Goal: Task Accomplishment & Management: Complete application form

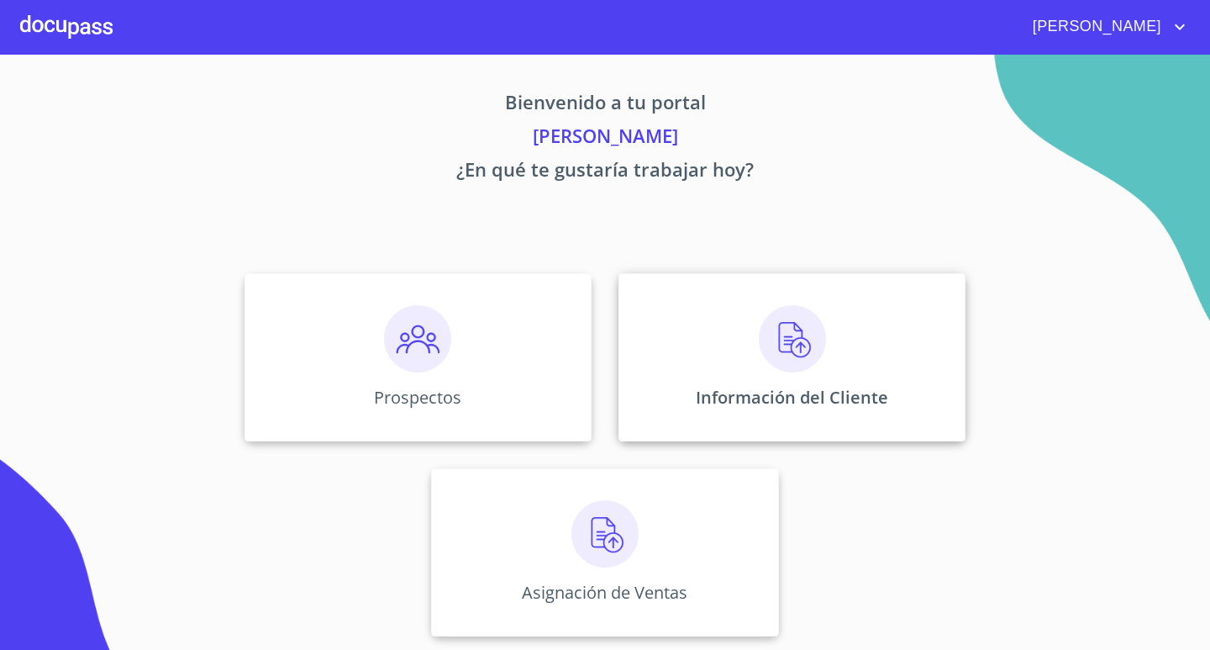
click at [776, 321] on img at bounding box center [792, 338] width 67 height 67
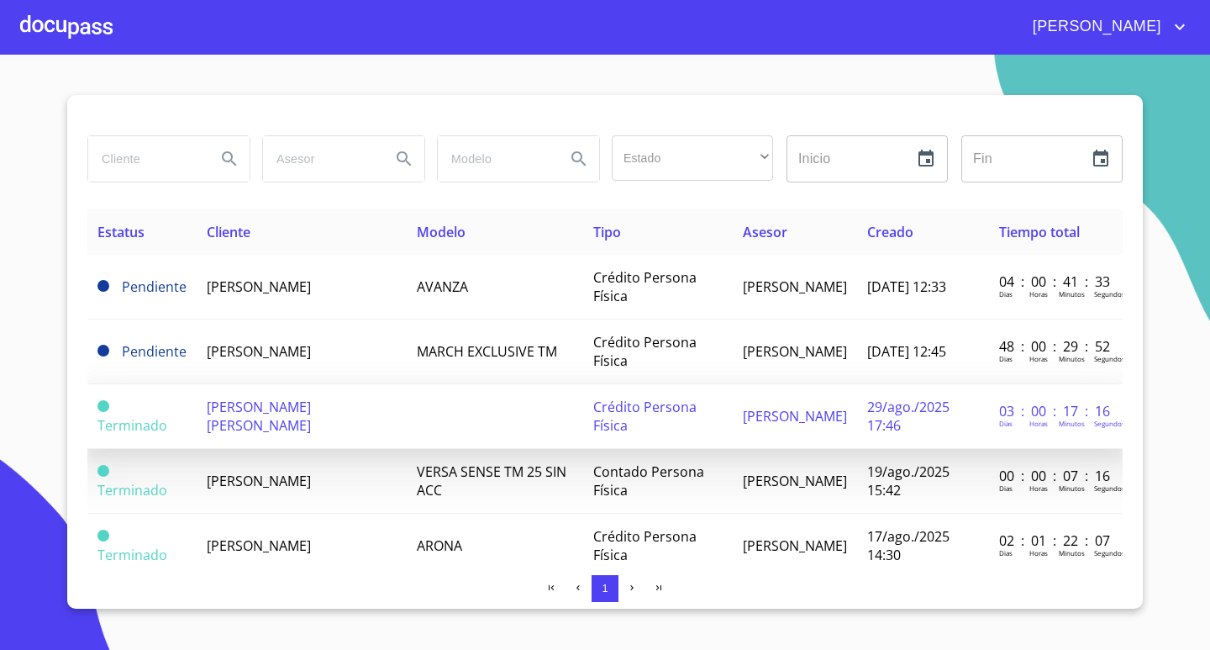
click at [311, 421] on span "[PERSON_NAME] [PERSON_NAME]" at bounding box center [259, 415] width 104 height 37
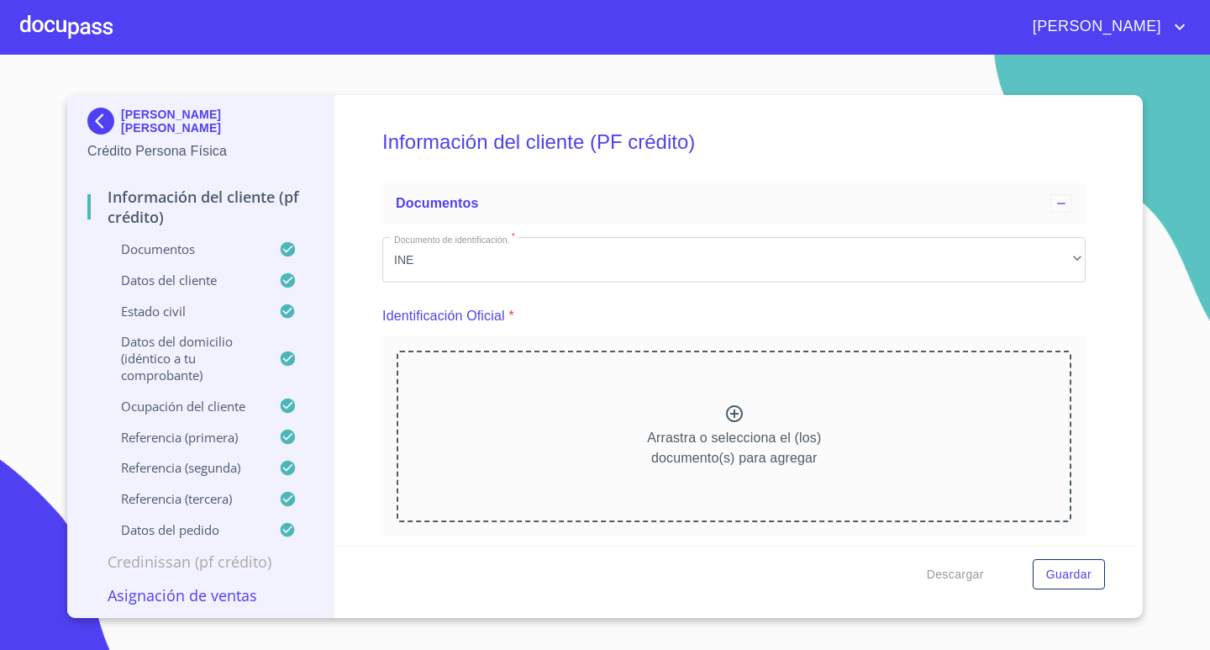
click at [1079, 331] on div "Información del cliente (PF crédito) Documentos Documento de identificación.   …" at bounding box center [734, 320] width 801 height 450
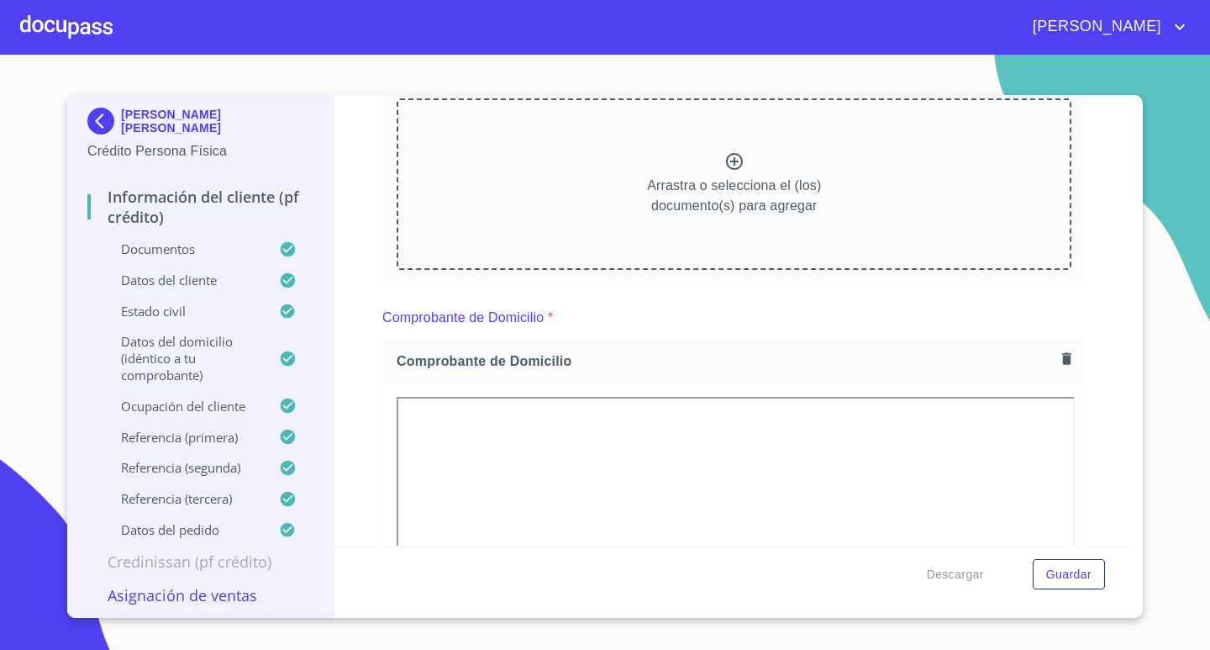
scroll to position [168, 0]
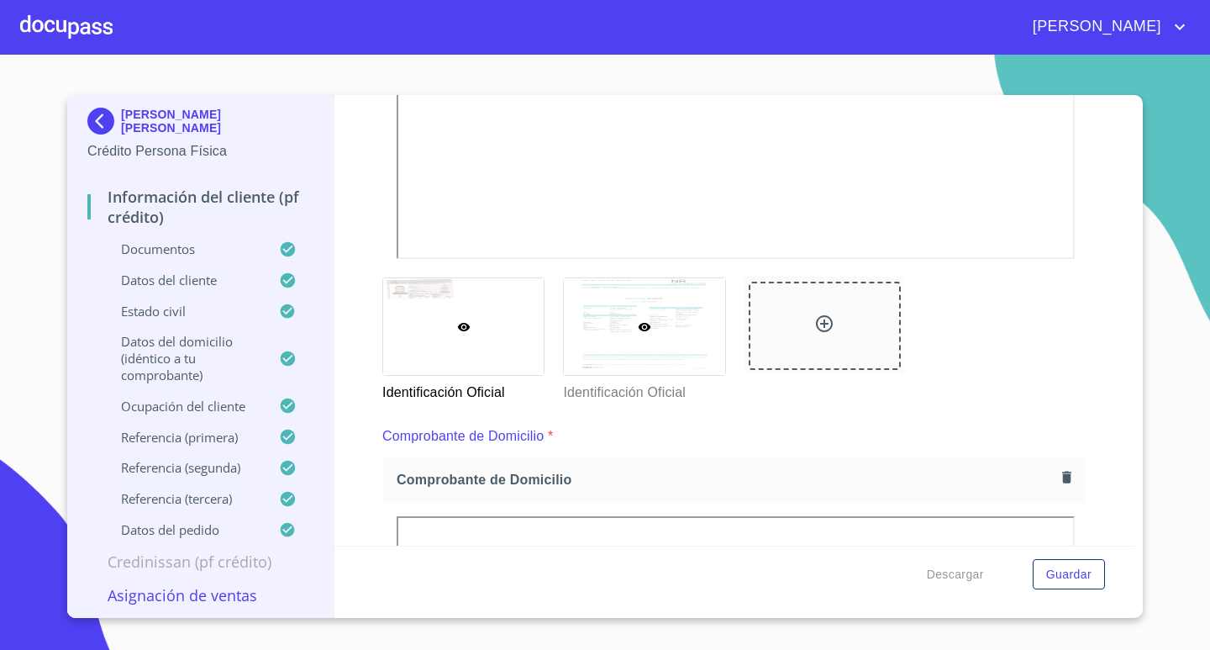
click at [665, 343] on div at bounding box center [644, 326] width 161 height 97
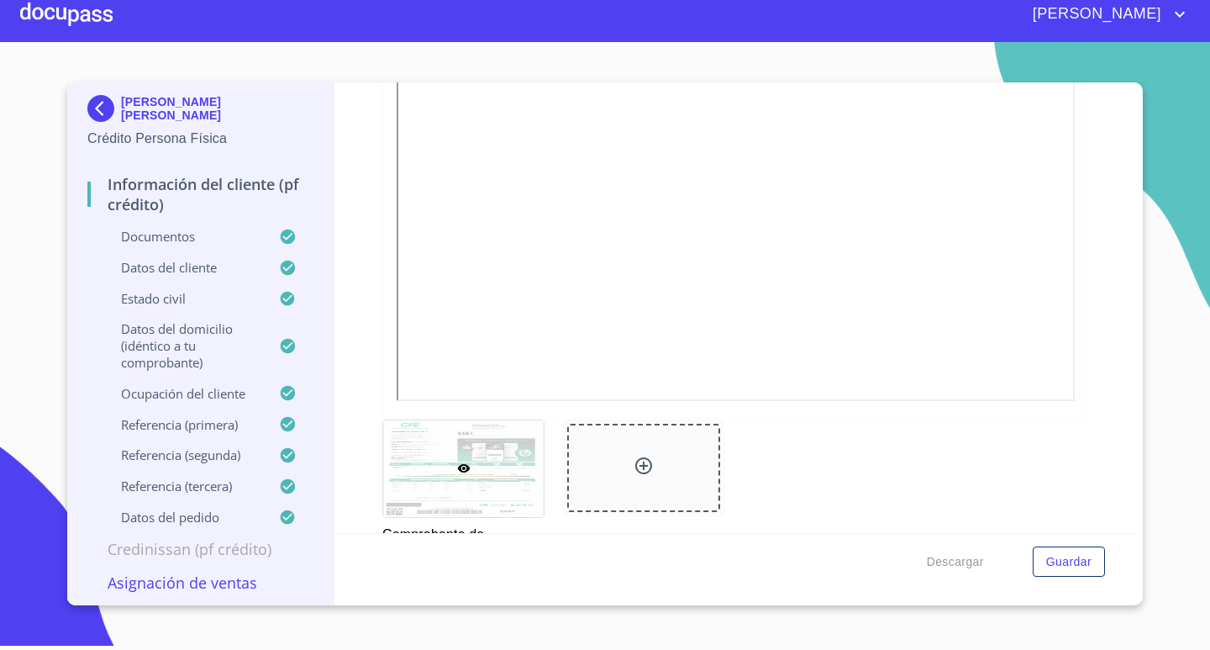
scroll to position [252, 0]
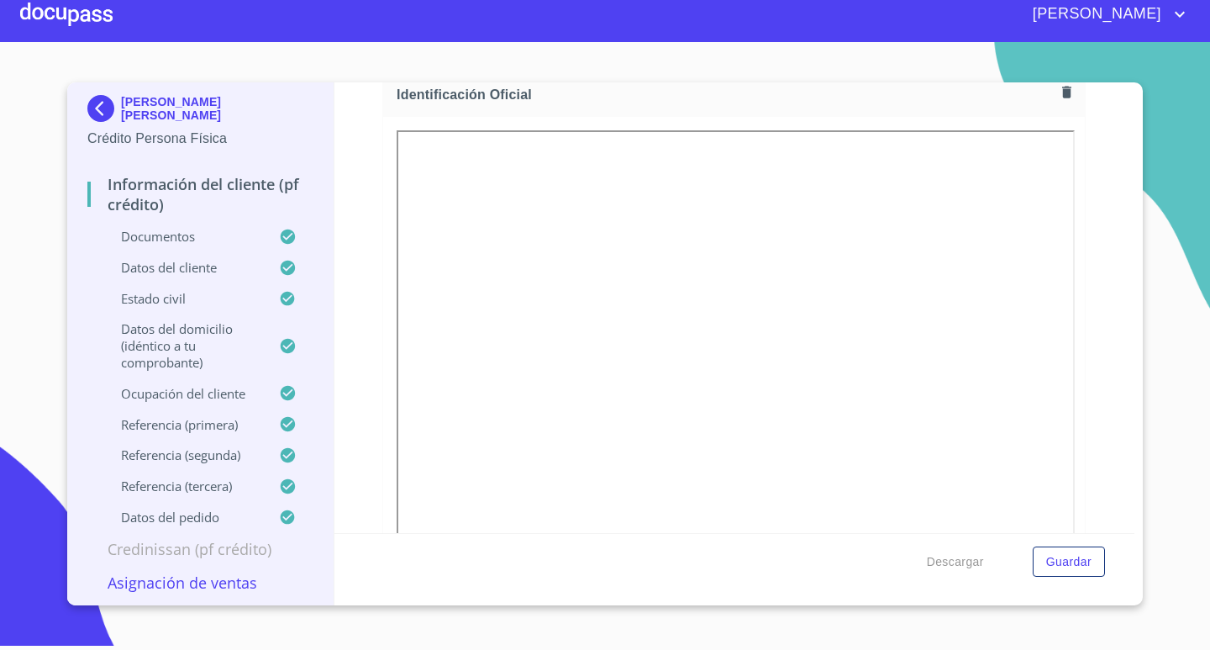
click at [82, 29] on div at bounding box center [66, 14] width 92 height 54
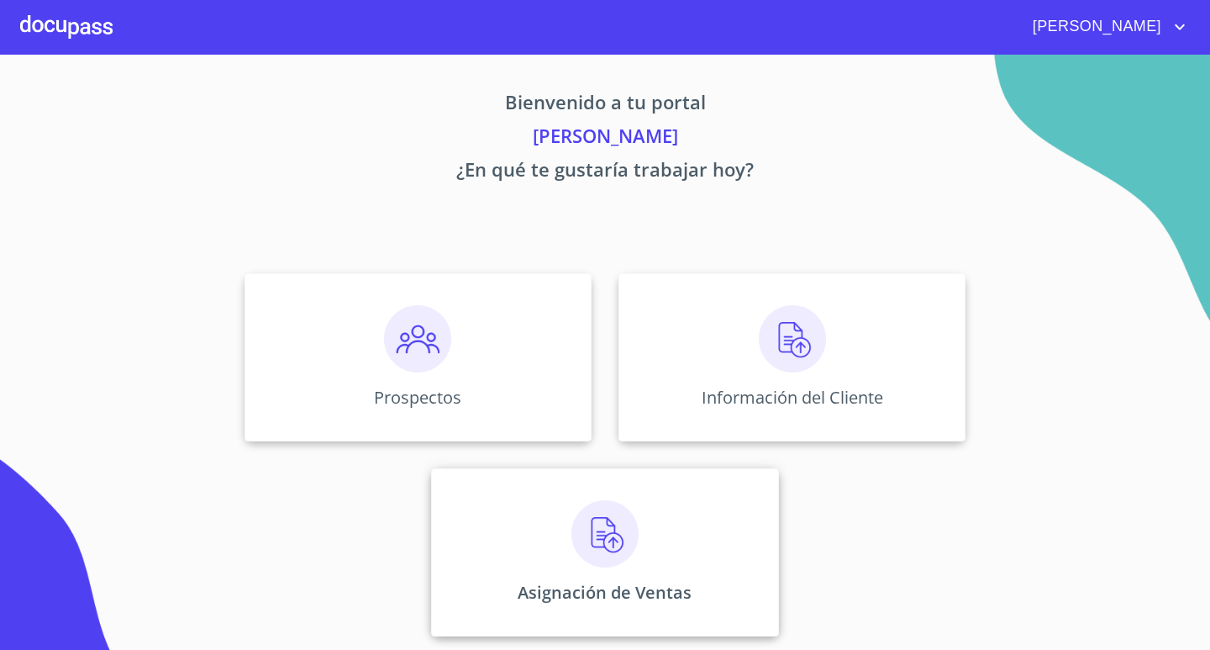
click at [612, 513] on img at bounding box center [604, 533] width 67 height 67
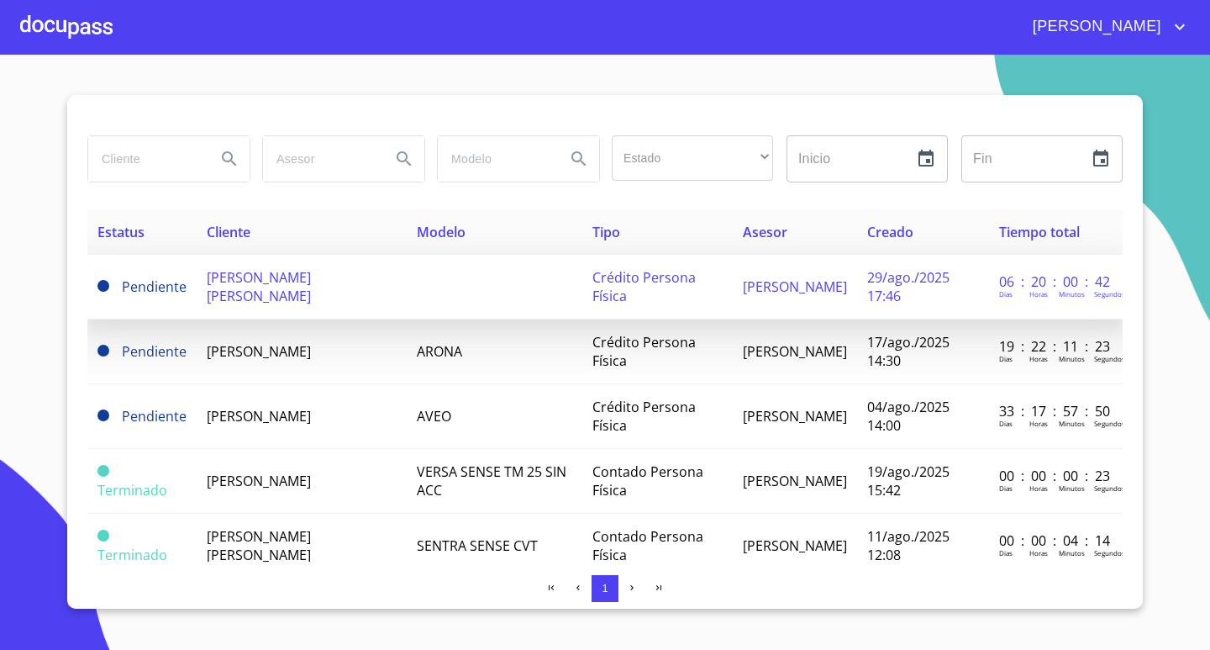
click at [273, 292] on span "[PERSON_NAME] [PERSON_NAME]" at bounding box center [259, 286] width 104 height 37
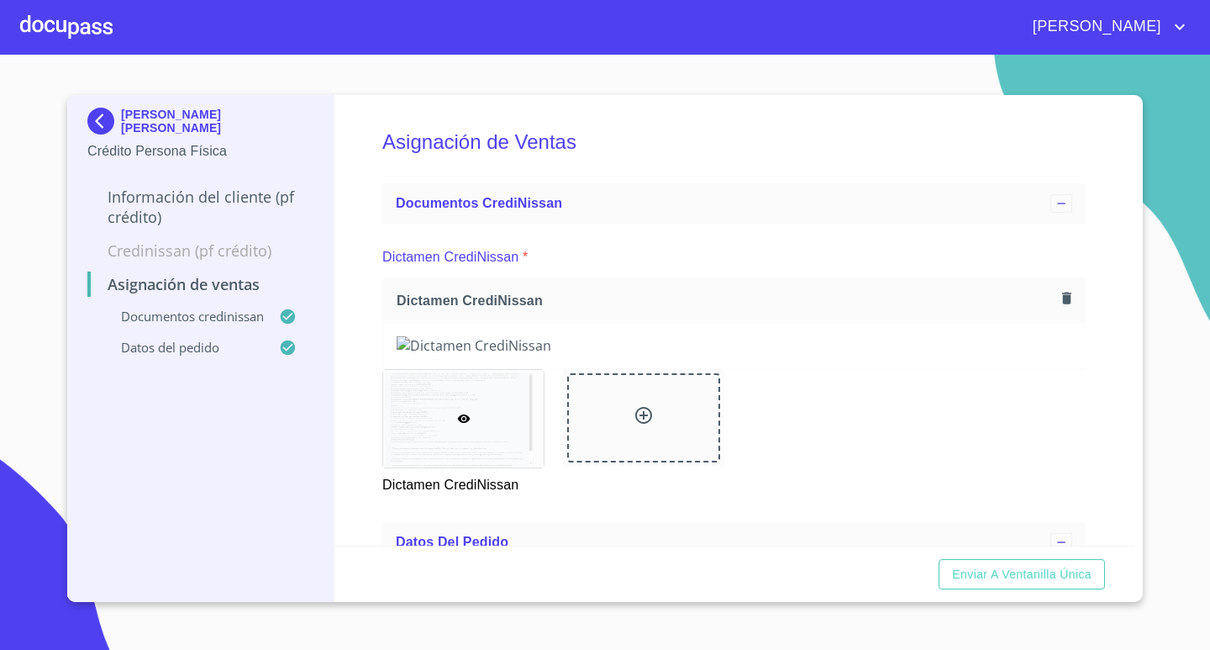
click at [1096, 478] on div "Asignación de Ventas Documentos CrediNissan Dictamen CrediNissan * Dictamen Cre…" at bounding box center [734, 320] width 801 height 450
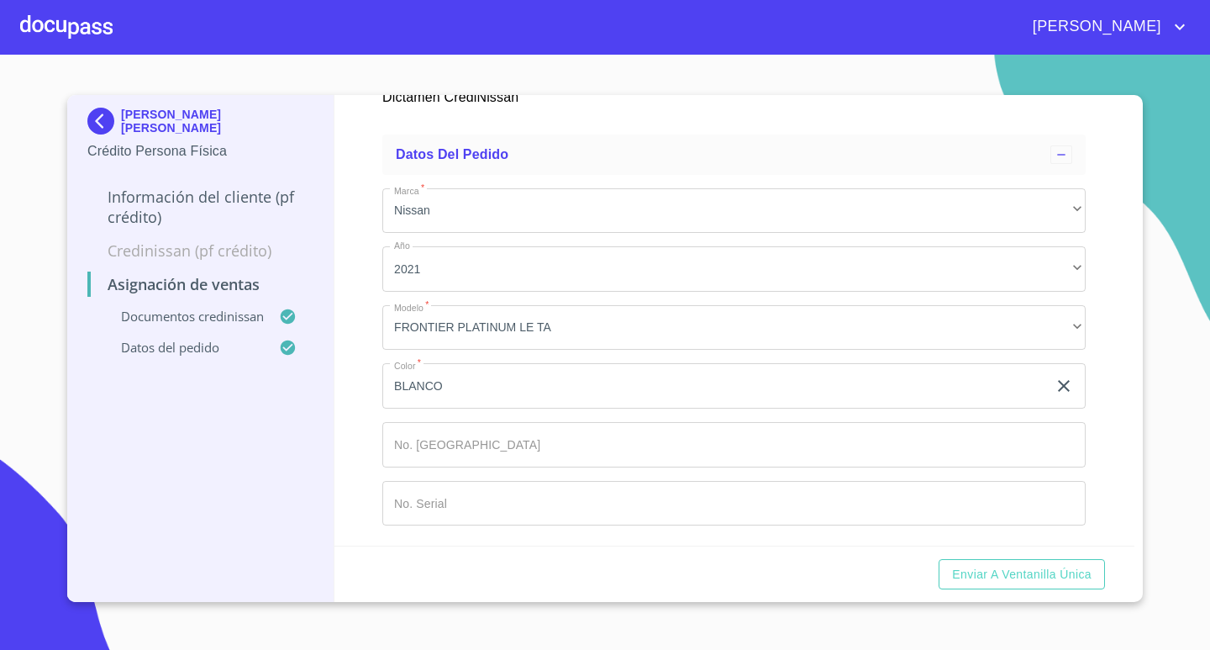
scroll to position [1265, 0]
click at [471, 452] on input "Marca   *" at bounding box center [733, 444] width 703 height 45
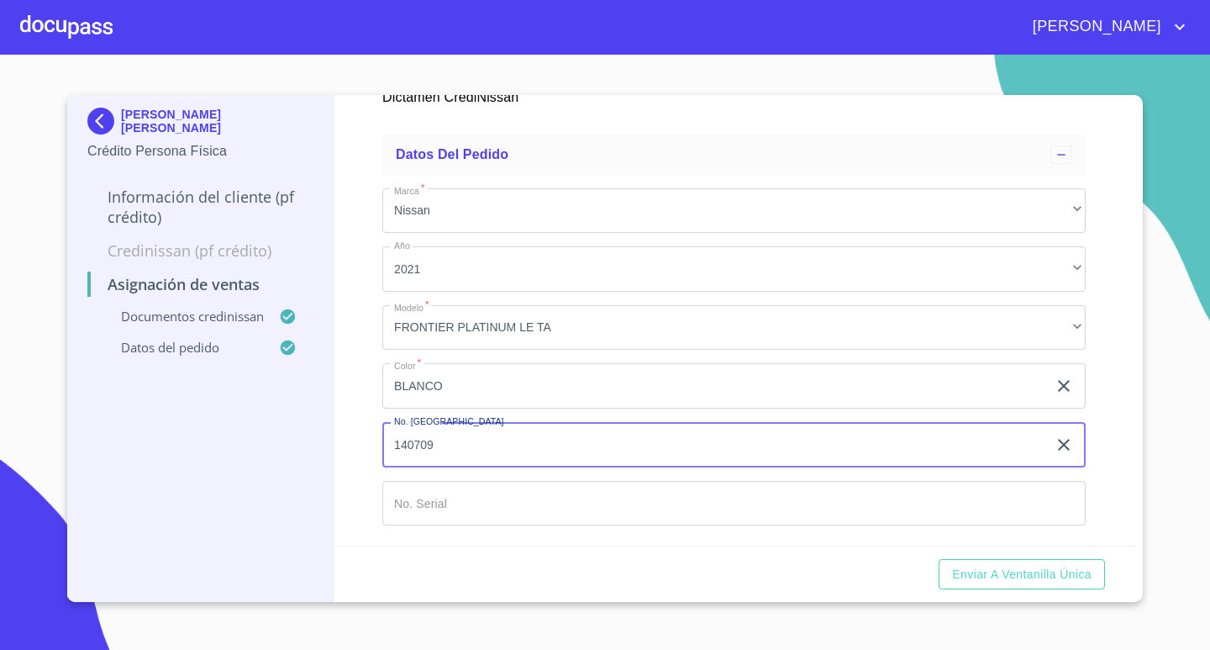
type input "140709"
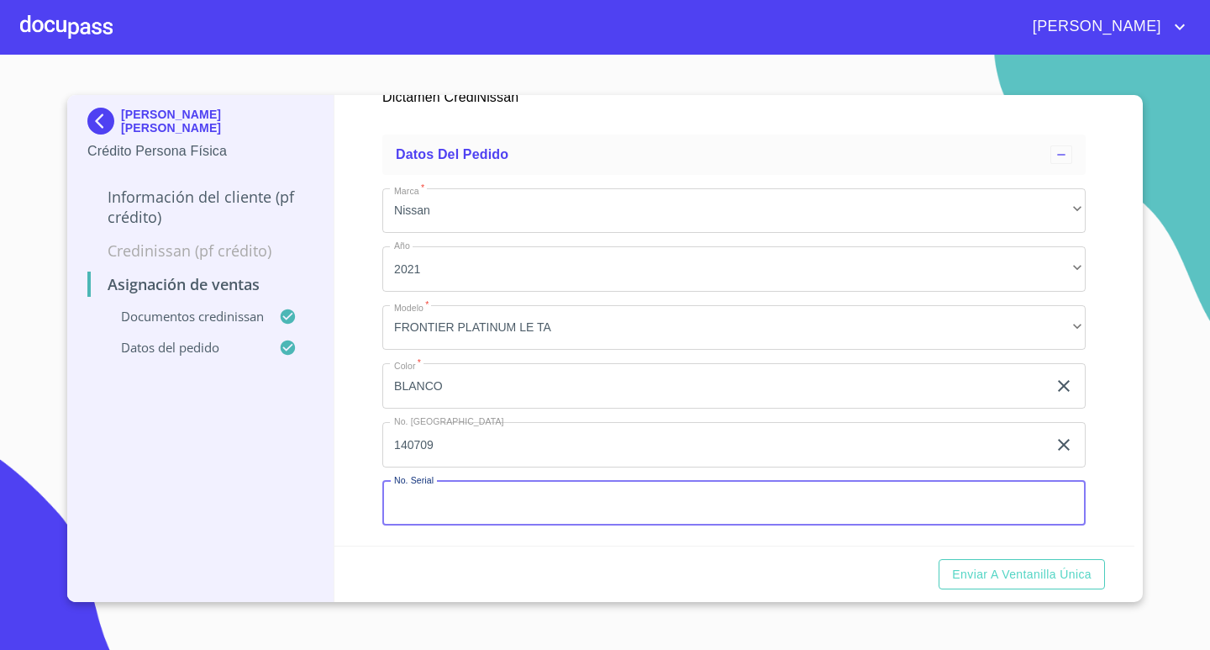
click at [476, 510] on input "Marca   *" at bounding box center [733, 503] width 703 height 45
click at [393, 497] on input "814963" at bounding box center [714, 503] width 665 height 45
type input "U814963"
click at [358, 424] on div "Asignación de Ventas Documentos CrediNissan Dictamen CrediNissan * Dictamen Cre…" at bounding box center [734, 320] width 801 height 450
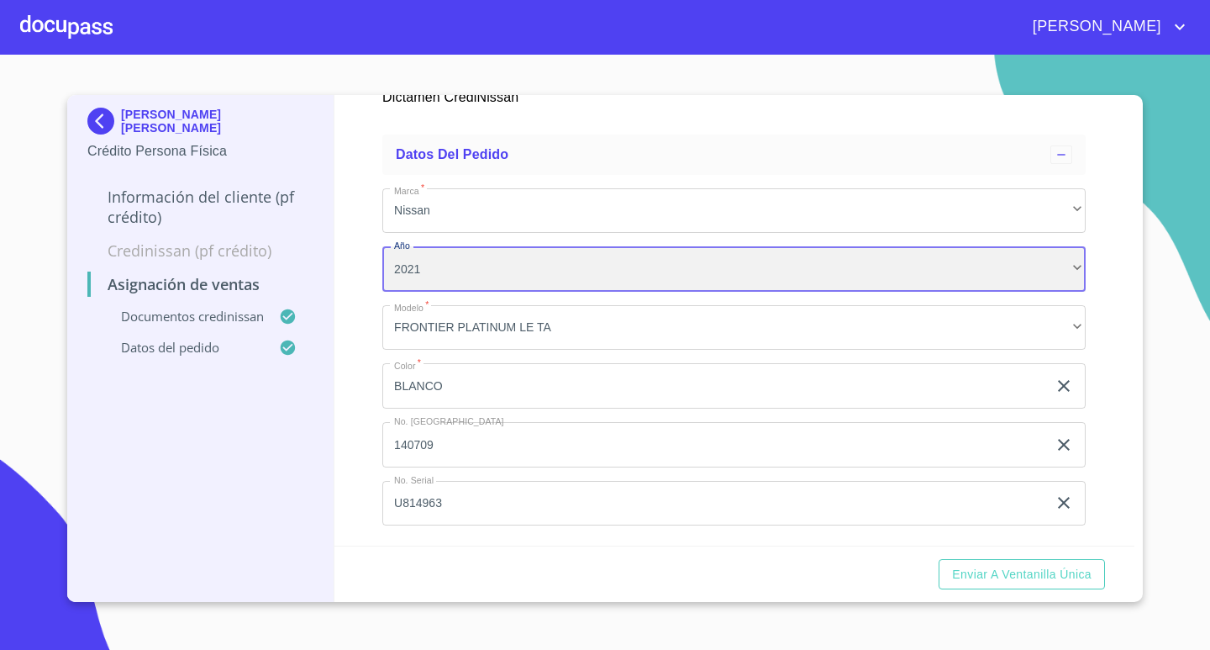
click at [423, 286] on div "2021" at bounding box center [733, 268] width 703 height 45
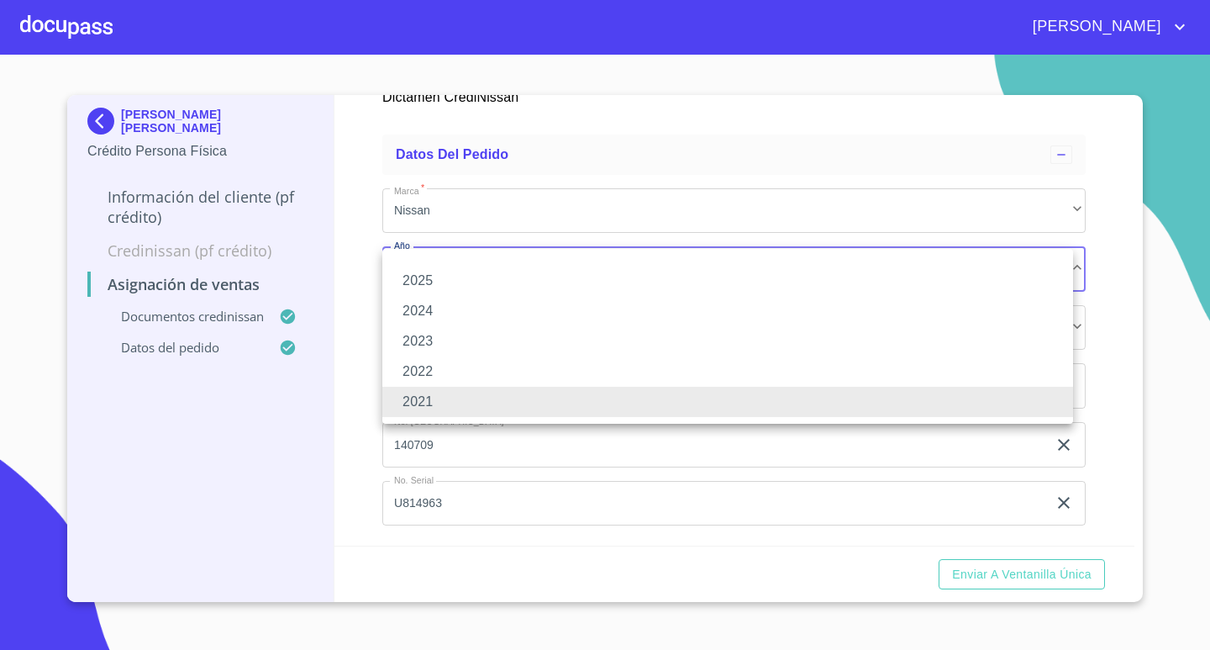
click at [327, 387] on div at bounding box center [605, 325] width 1210 height 650
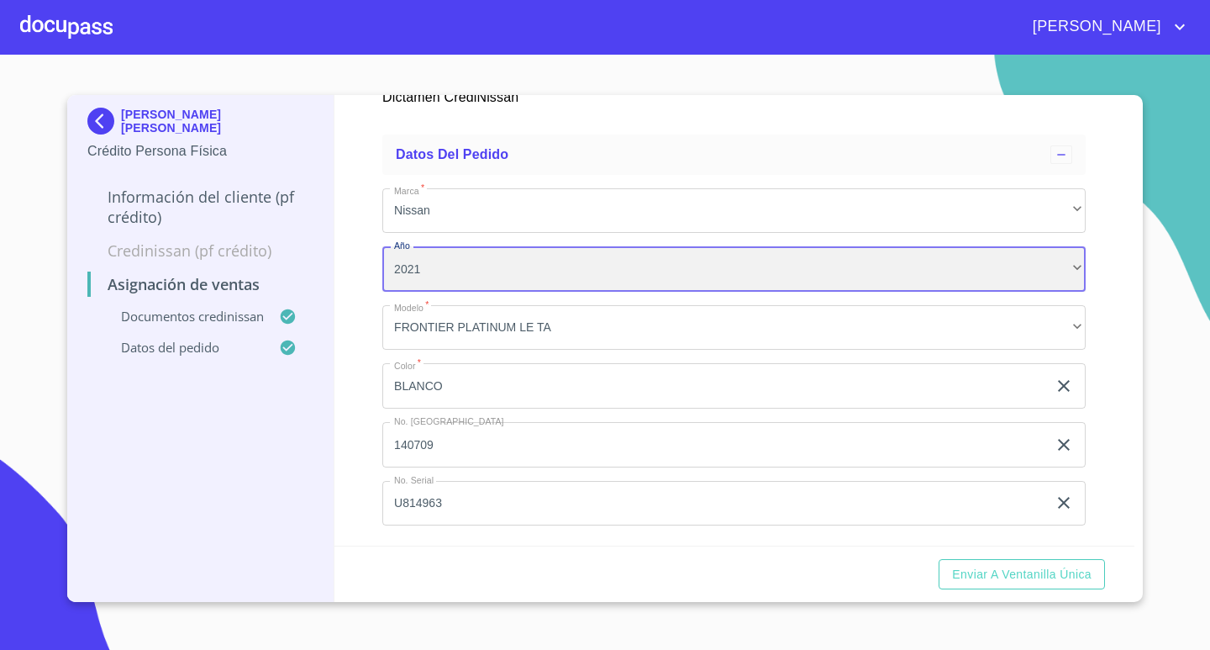
scroll to position [845, 0]
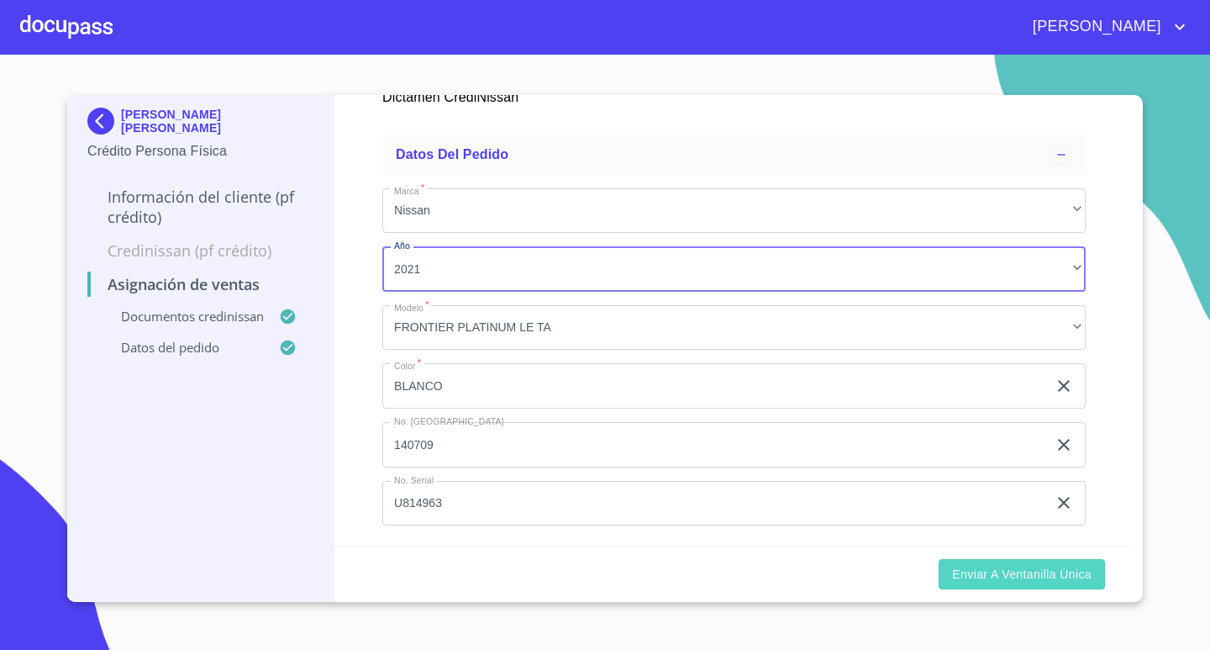
click at [1049, 567] on span "Enviar a Ventanilla única" at bounding box center [1021, 574] width 139 height 21
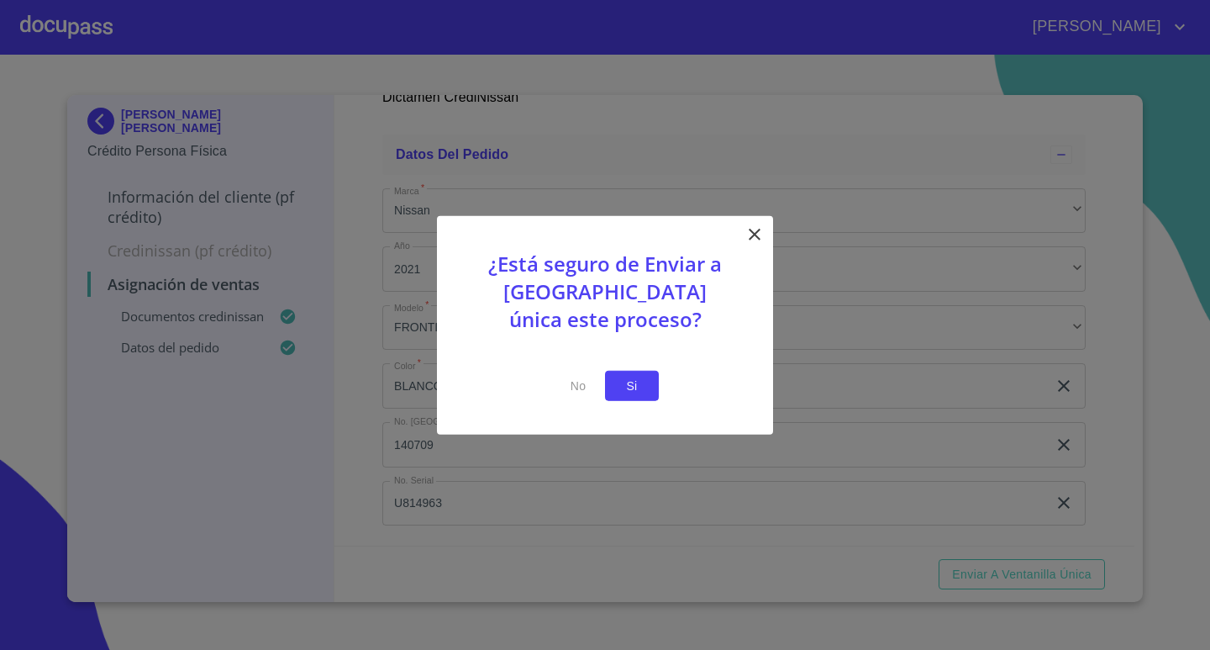
click at [650, 393] on button "Si" at bounding box center [632, 385] width 54 height 31
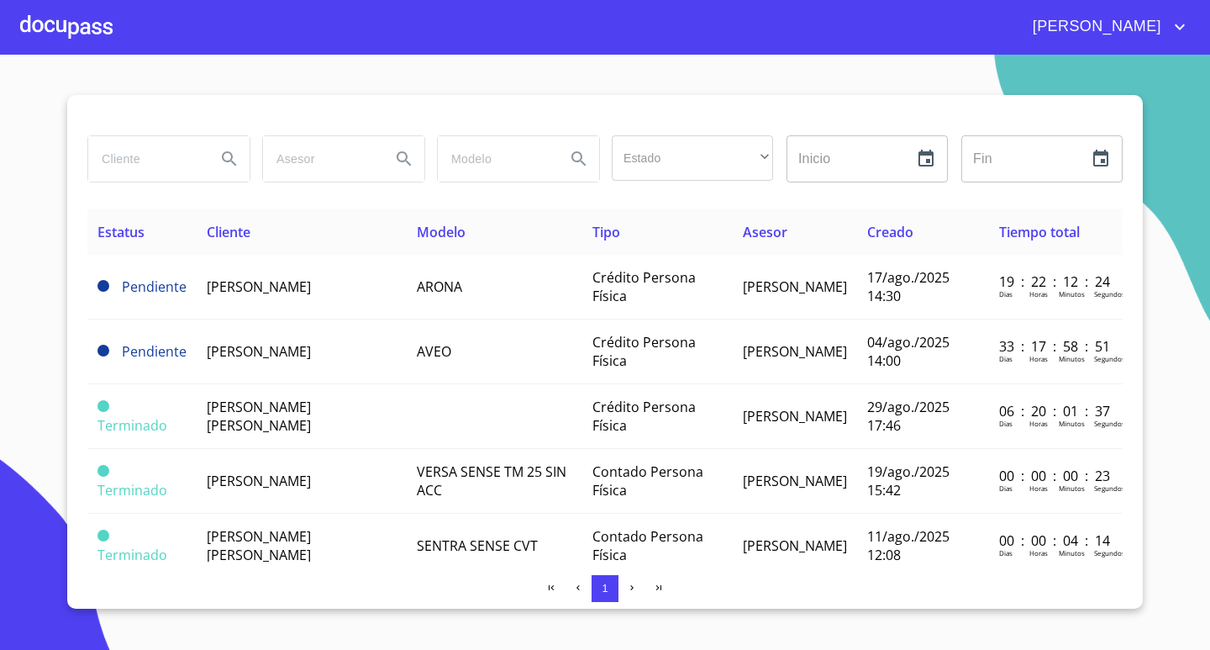
click at [78, 31] on div at bounding box center [66, 27] width 92 height 54
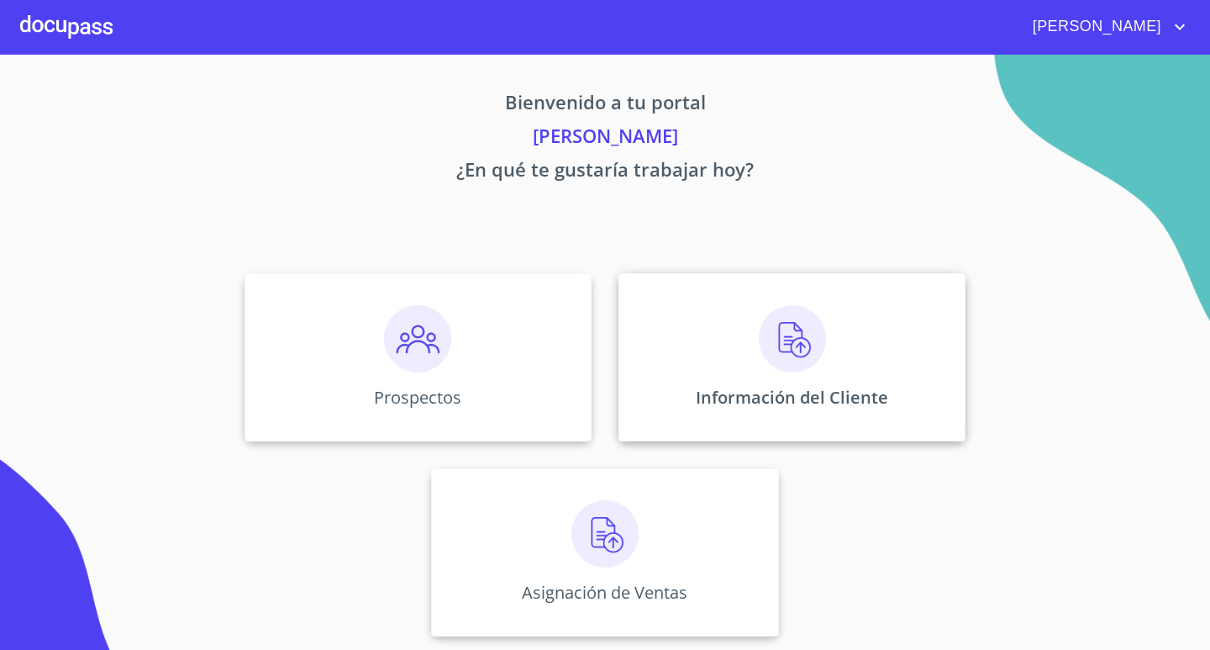
click at [792, 329] on img at bounding box center [792, 338] width 67 height 67
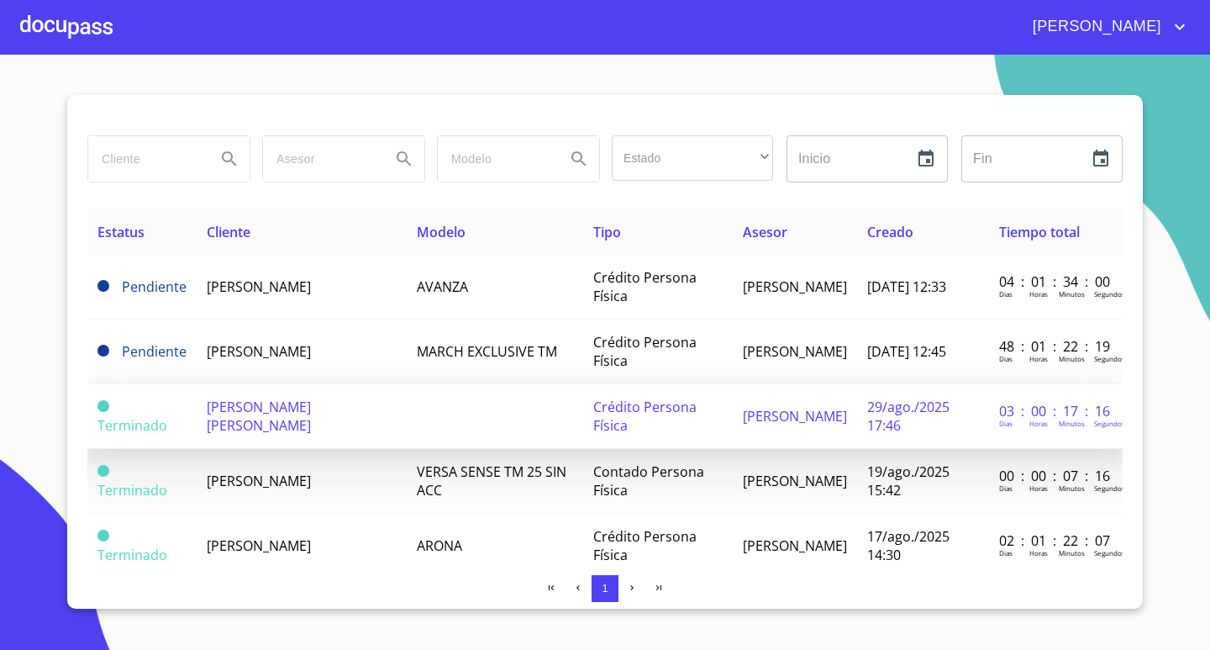
click at [311, 419] on span "[PERSON_NAME] [PERSON_NAME]" at bounding box center [259, 415] width 104 height 37
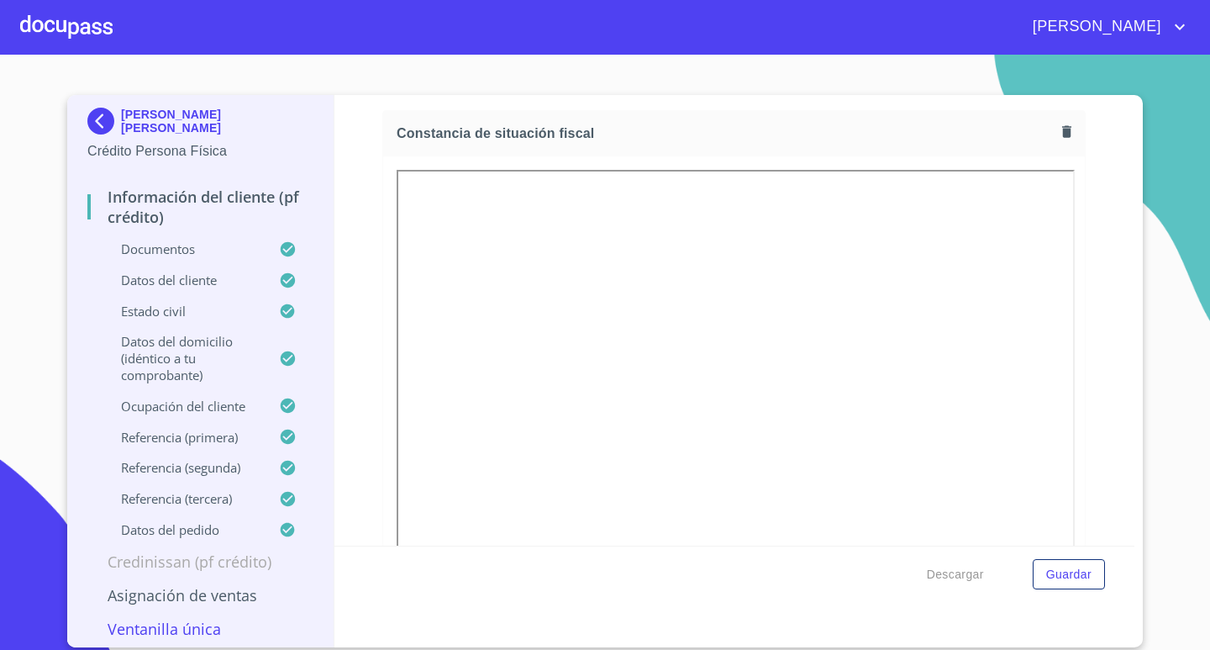
scroll to position [4622, 0]
click at [1055, 122] on button "button" at bounding box center [1066, 127] width 23 height 23
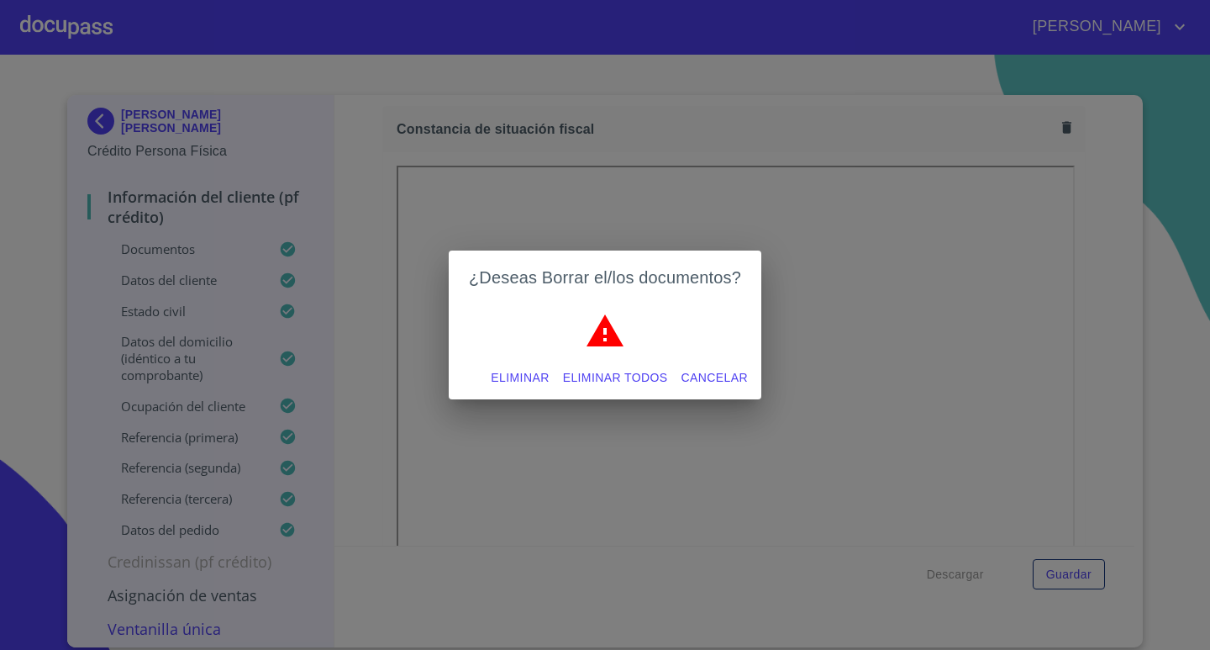
click at [530, 376] on span "Eliminar" at bounding box center [520, 377] width 58 height 21
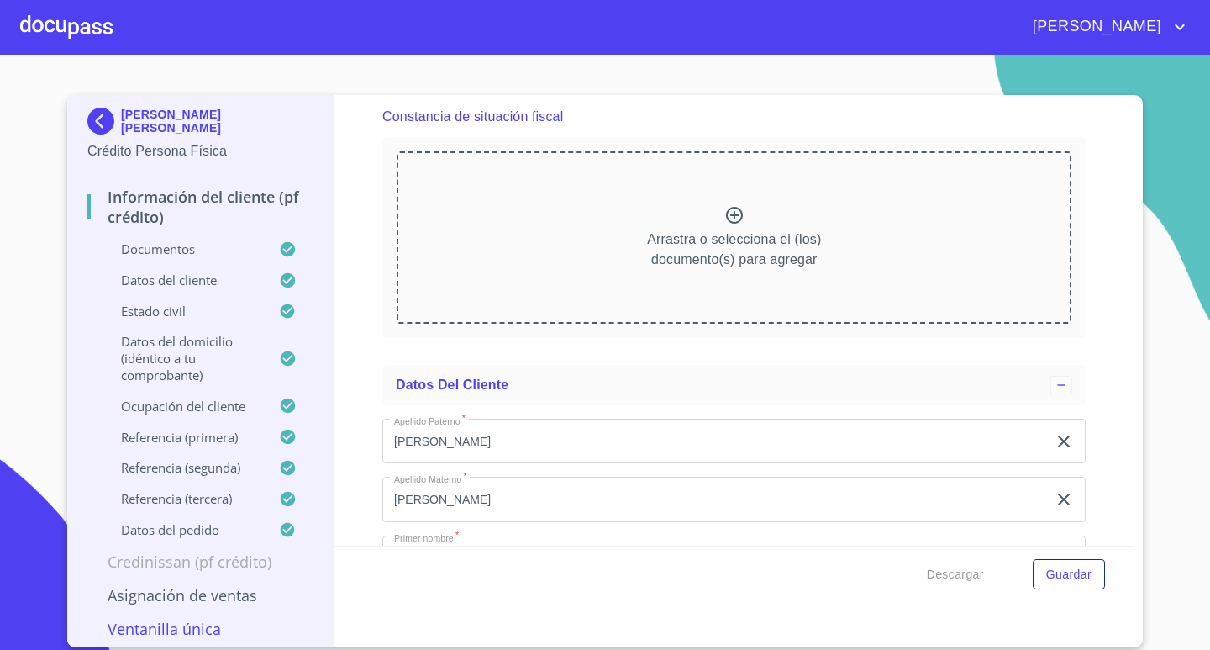
scroll to position [4538, 0]
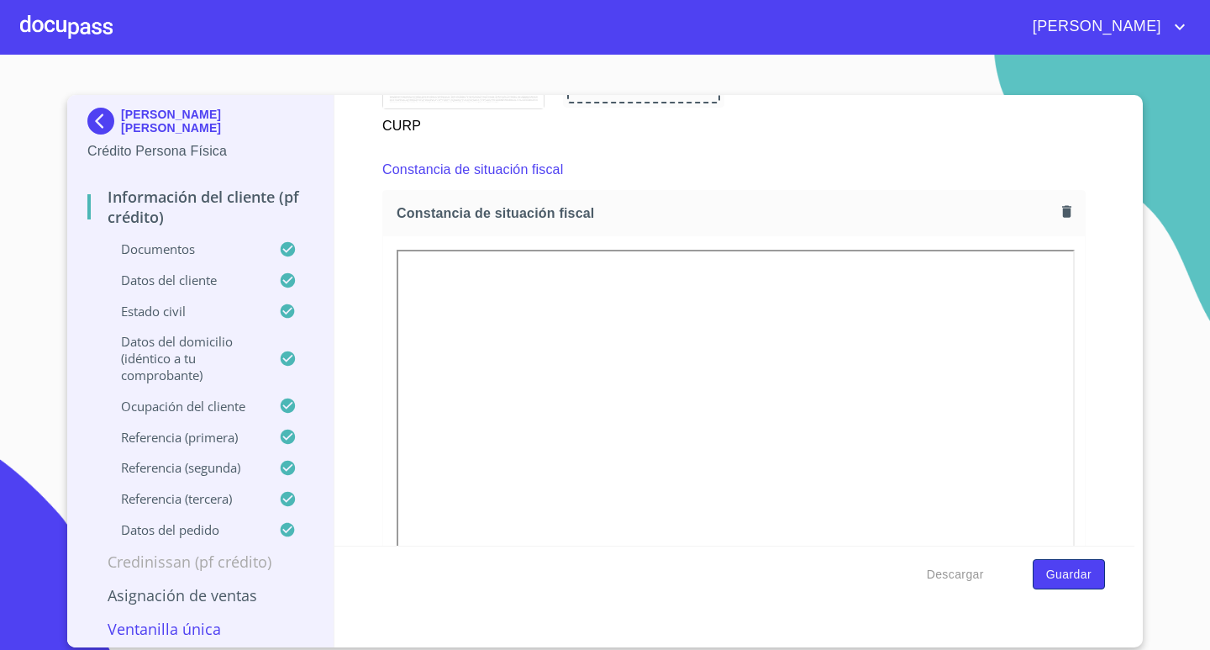
click at [1070, 569] on span "Guardar" at bounding box center [1068, 574] width 45 height 21
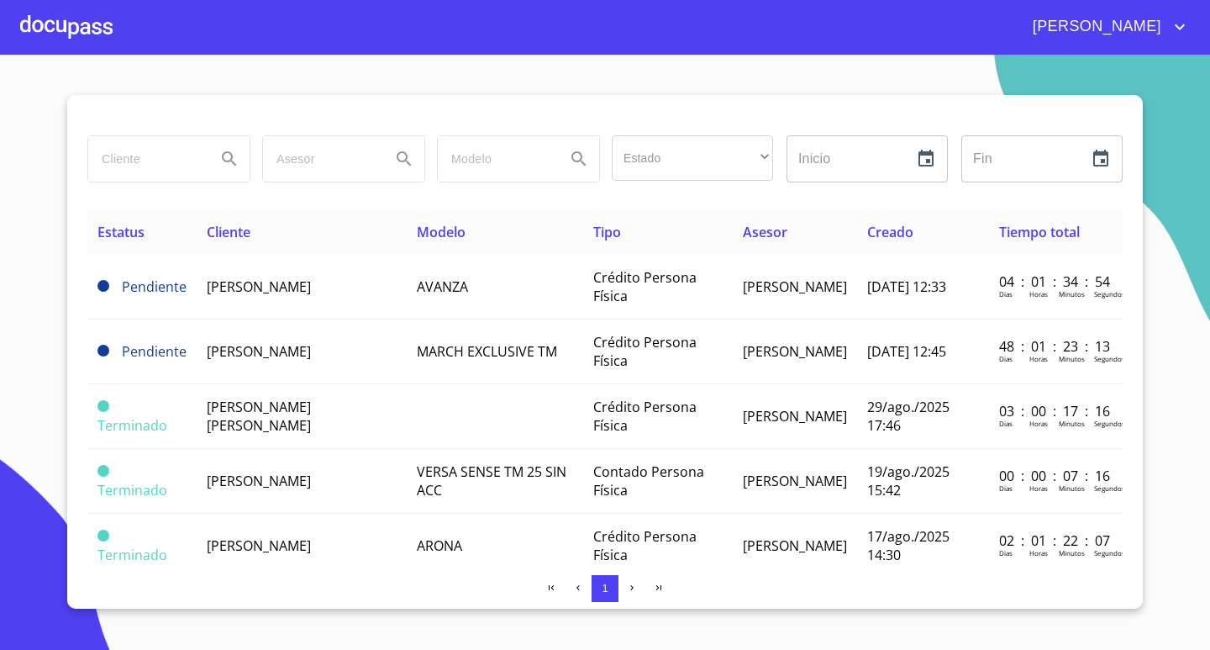
click at [103, 31] on div at bounding box center [66, 27] width 92 height 54
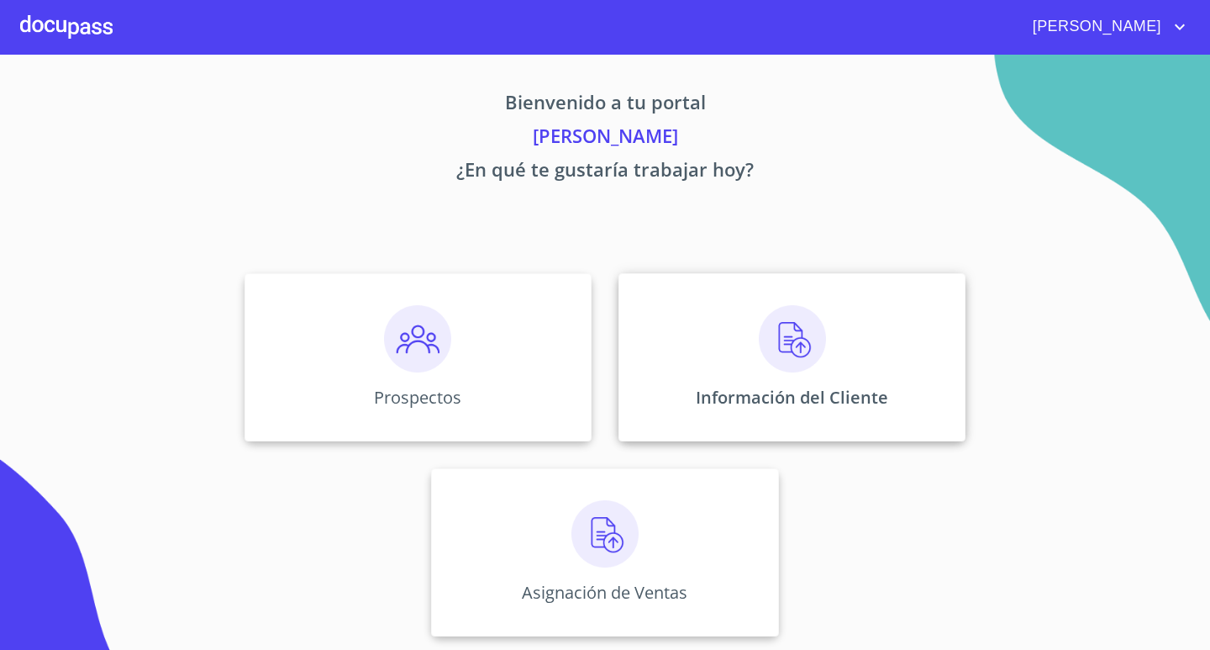
click at [770, 334] on img at bounding box center [792, 338] width 67 height 67
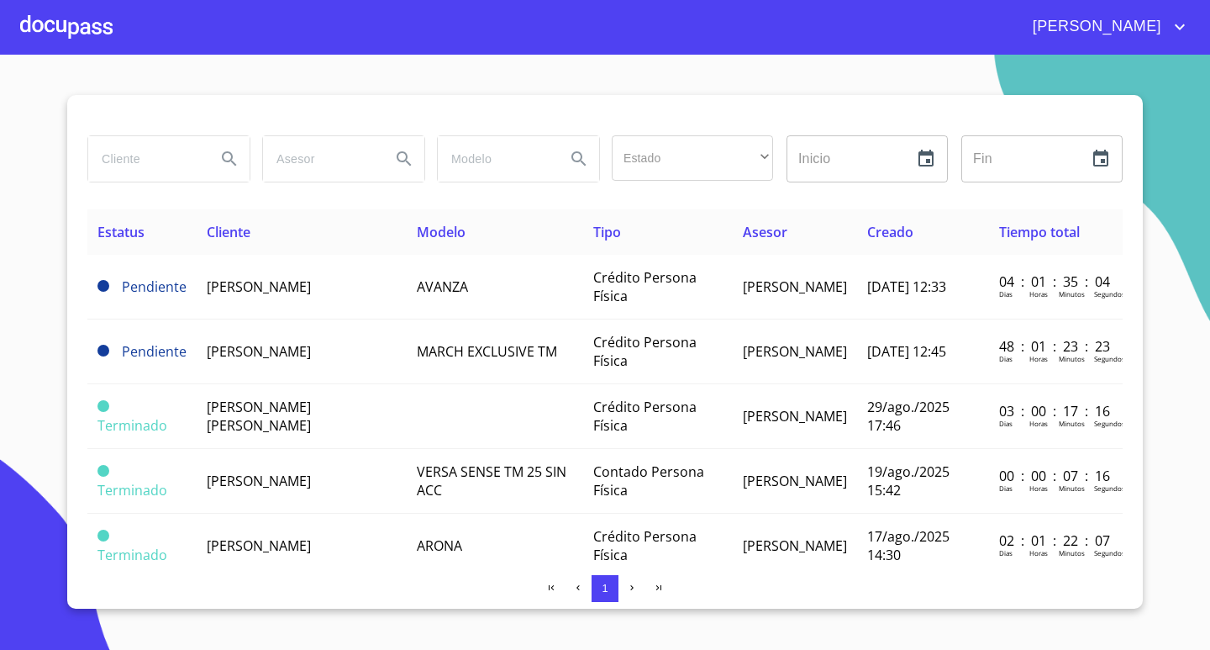
click at [160, 177] on input "search" at bounding box center [145, 158] width 114 height 45
type input "[PERSON_NAME]"
click at [222, 155] on icon "Search" at bounding box center [229, 159] width 20 height 20
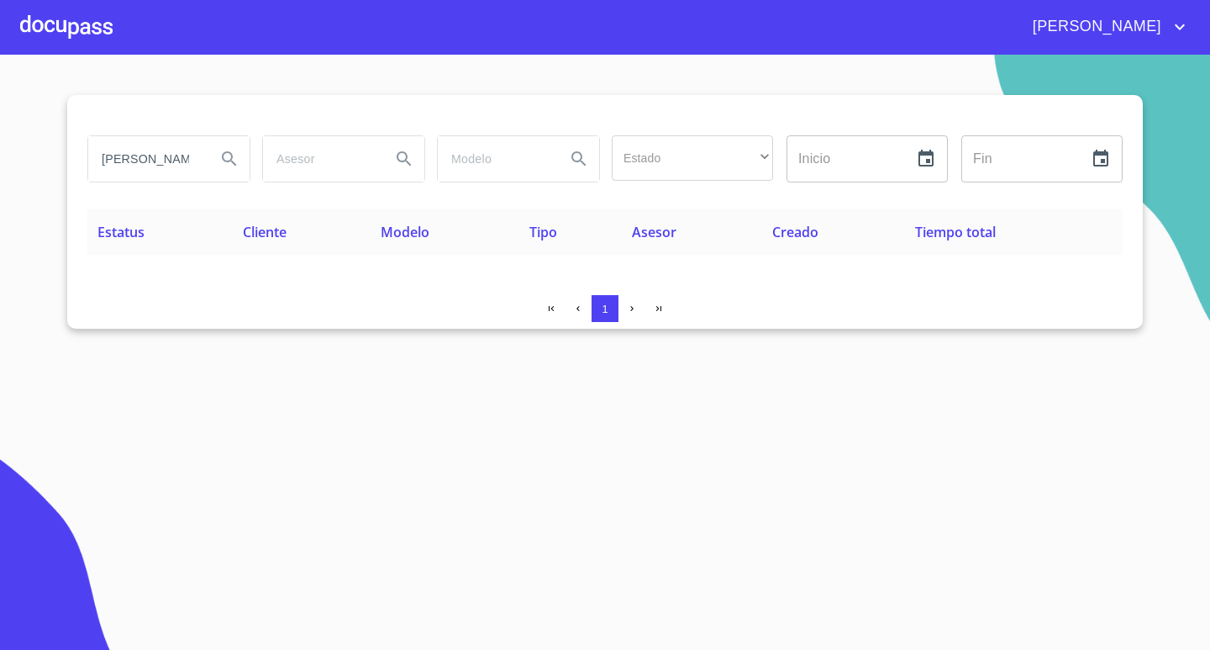
click at [76, 19] on div at bounding box center [66, 27] width 92 height 54
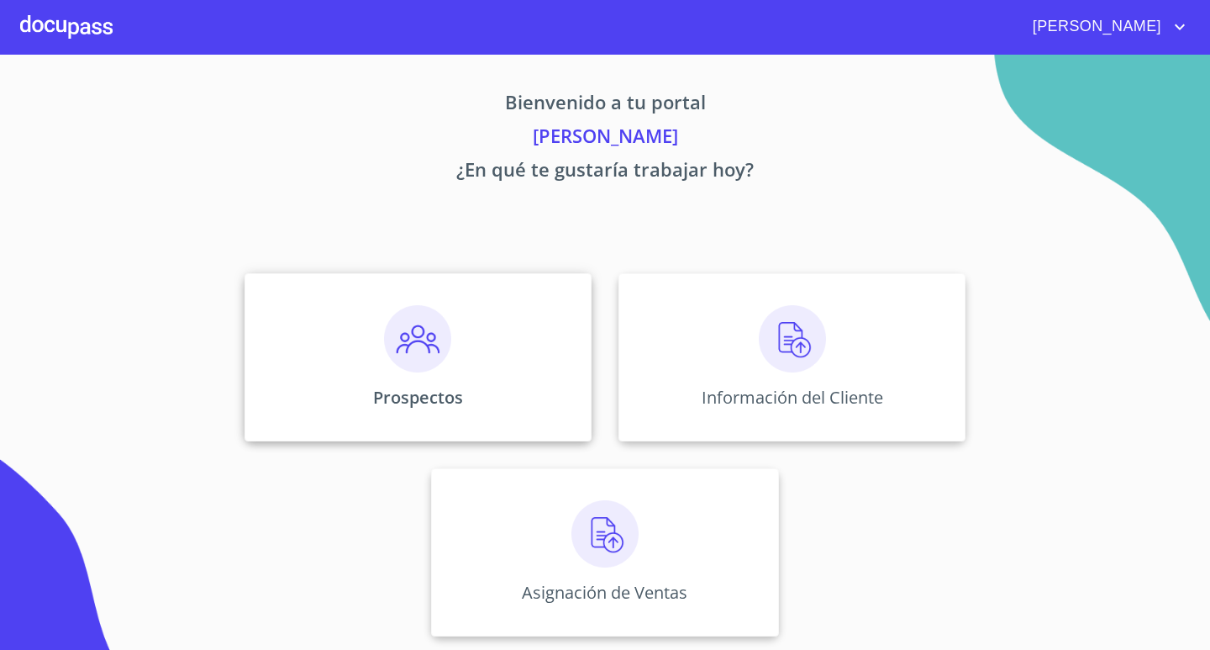
click at [409, 334] on img at bounding box center [417, 338] width 67 height 67
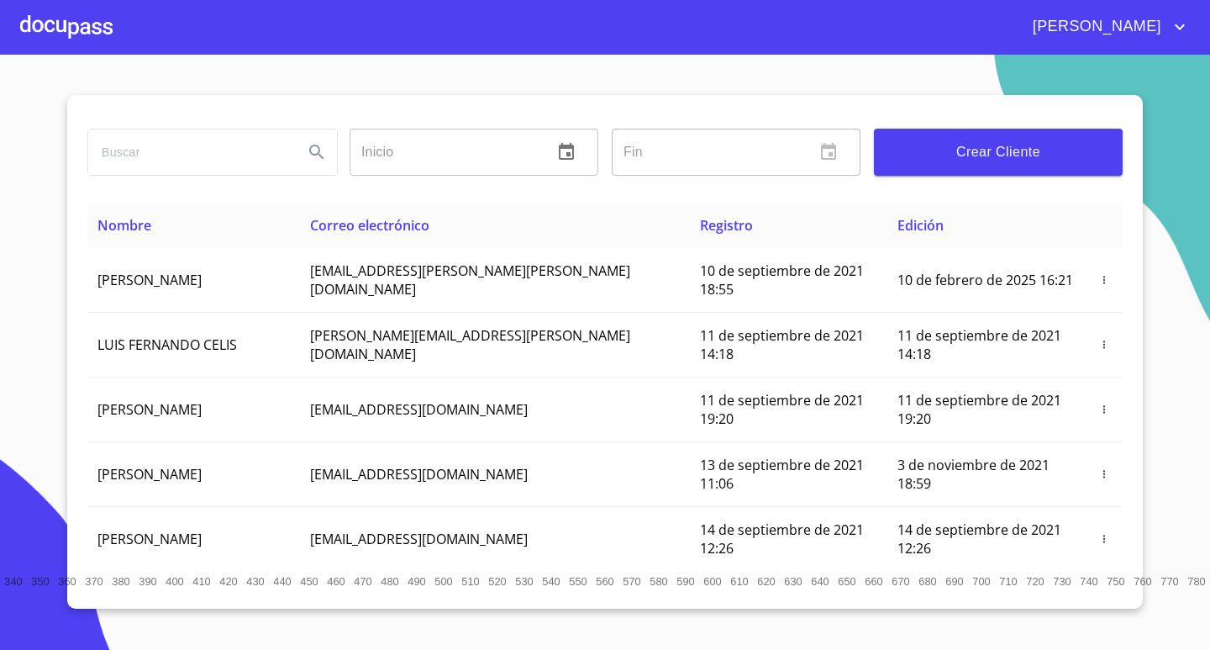
click at [183, 161] on input "search" at bounding box center [189, 151] width 202 height 45
type input "[PERSON_NAME]"
click at [313, 153] on icon "Search" at bounding box center [317, 152] width 20 height 20
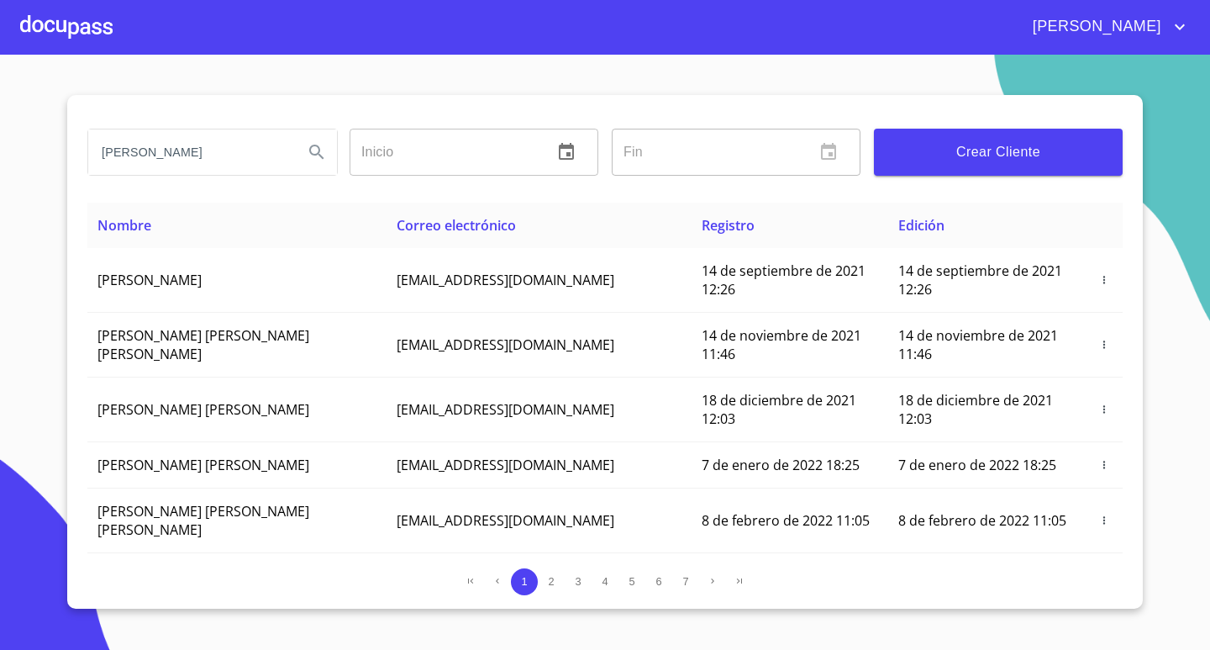
click at [1010, 147] on span "Crear Cliente" at bounding box center [998, 152] width 222 height 24
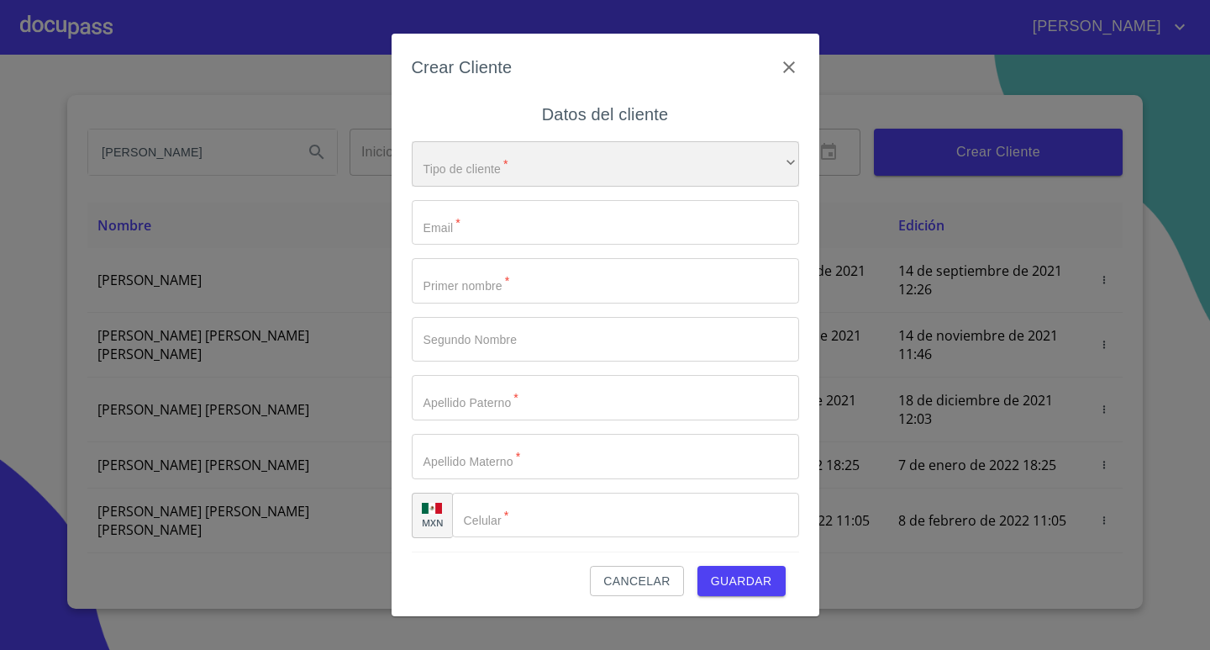
click at [524, 166] on div "​" at bounding box center [605, 163] width 387 height 45
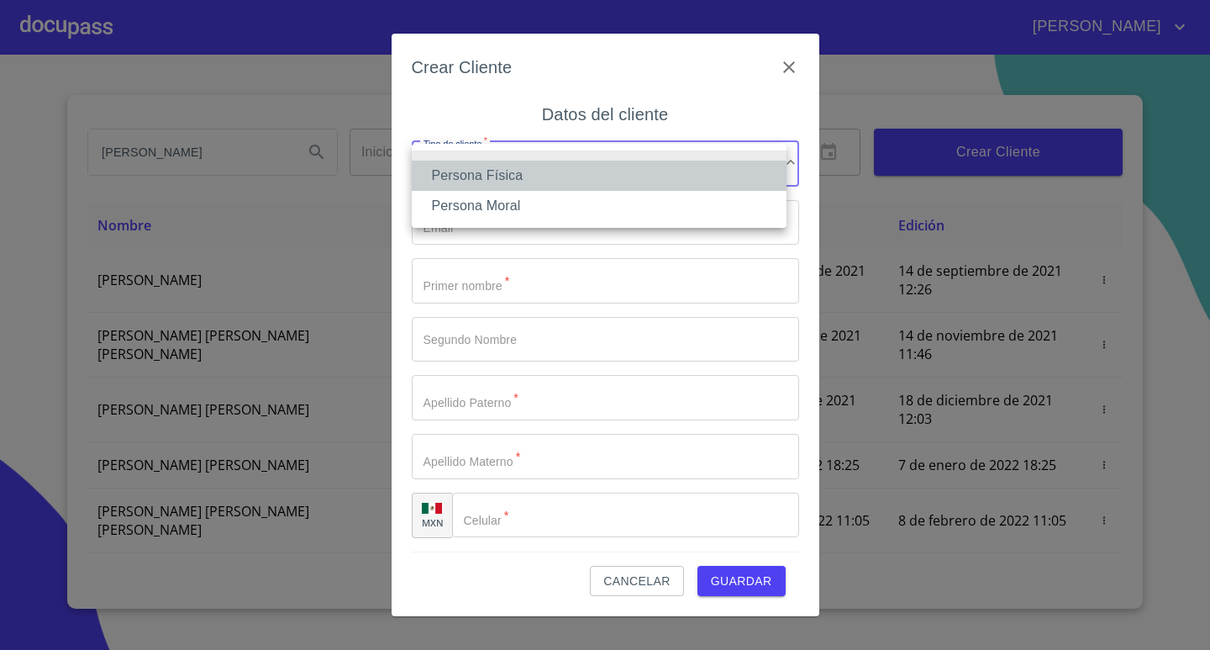
click at [508, 176] on li "Persona Física" at bounding box center [599, 176] width 375 height 30
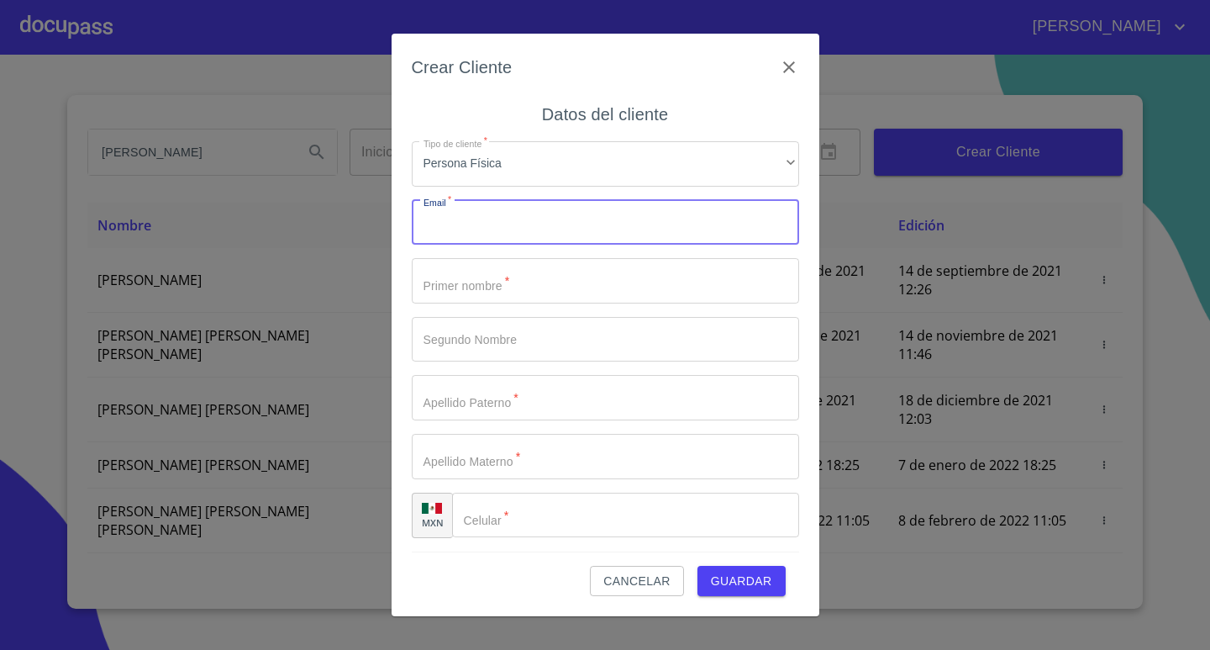
click at [497, 236] on input "Tipo de cliente   *" at bounding box center [605, 222] width 387 height 45
type input "[EMAIL_ADDRESS][DOMAIN_NAME]"
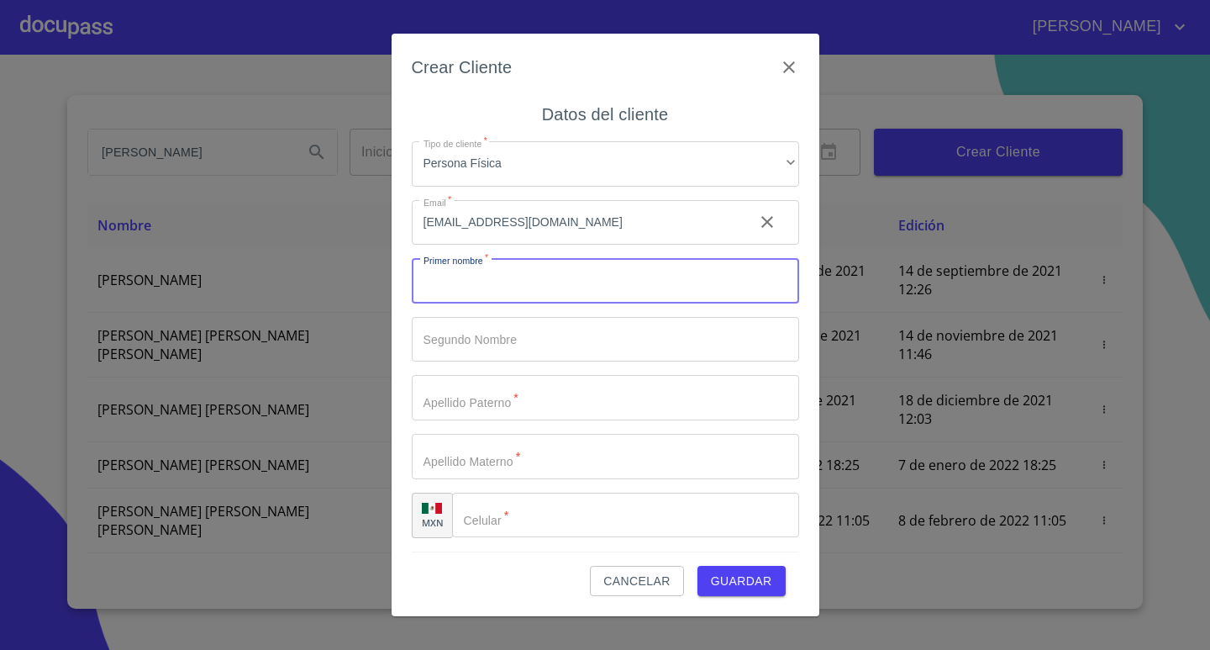
drag, startPoint x: 526, startPoint y: 296, endPoint x: 516, endPoint y: 298, distance: 10.4
click at [523, 296] on input "Tipo de cliente   *" at bounding box center [605, 280] width 387 height 45
type input "[PERSON_NAME]"
click at [521, 413] on input "Tipo de cliente   *" at bounding box center [605, 397] width 387 height 45
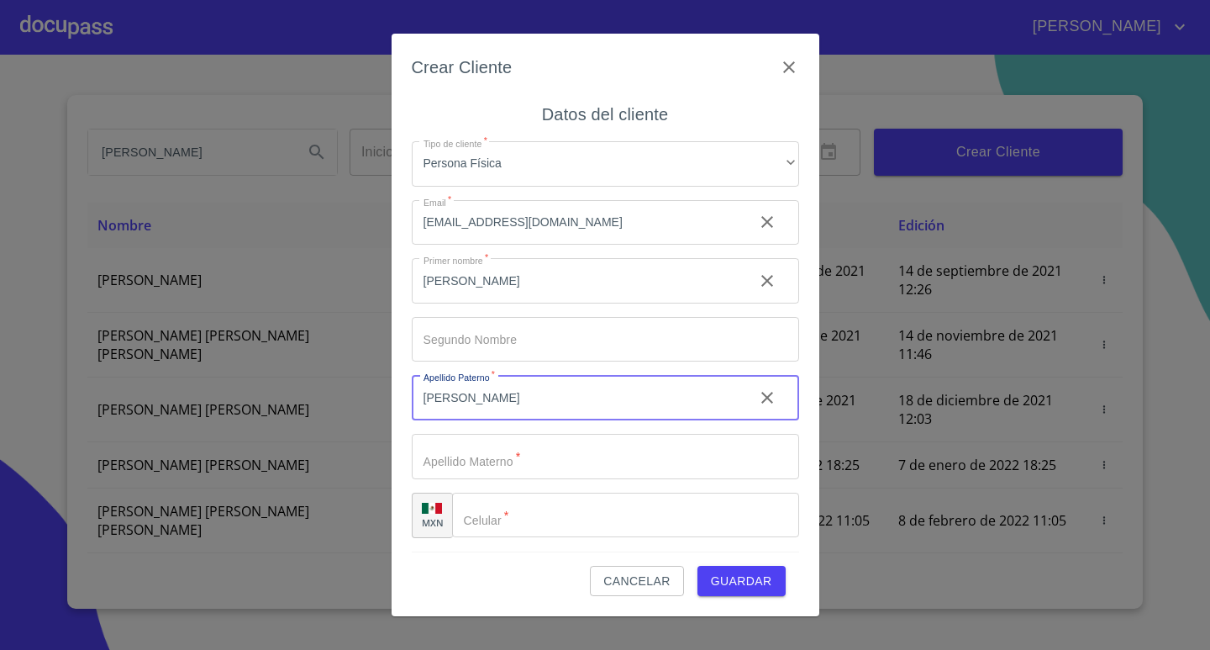
type input "[PERSON_NAME]"
click at [535, 465] on input "Tipo de cliente   *" at bounding box center [605, 456] width 387 height 45
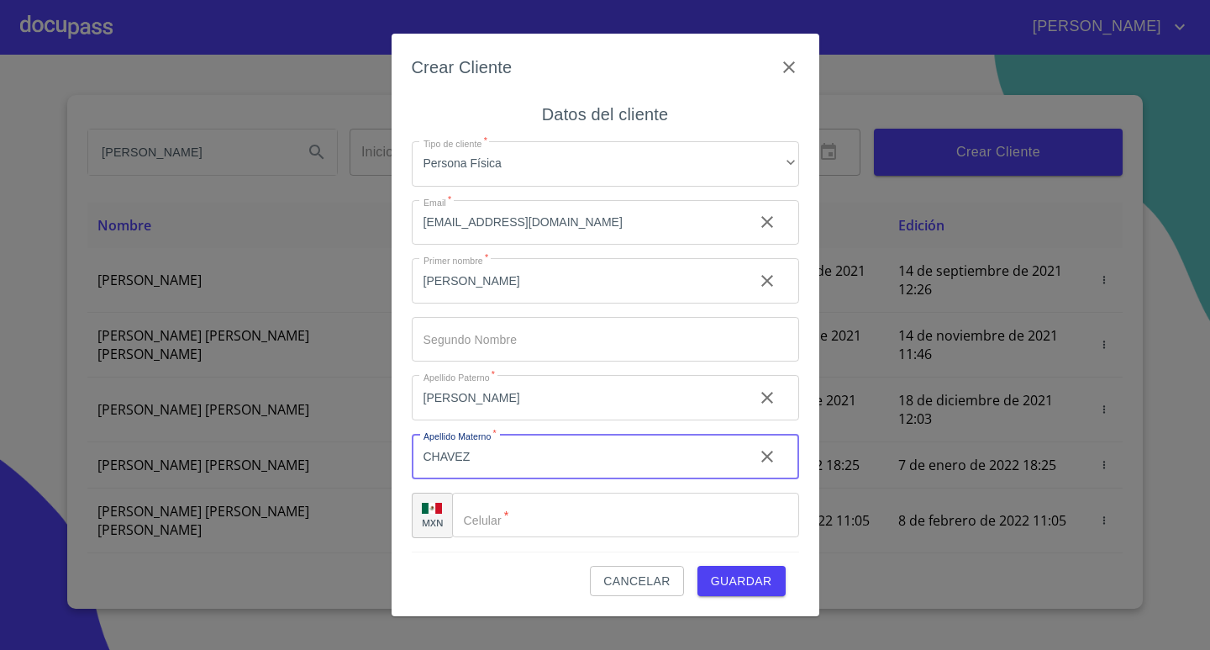
type input "CHAVEZ"
click at [531, 517] on input "Tipo de cliente   *" at bounding box center [625, 514] width 347 height 45
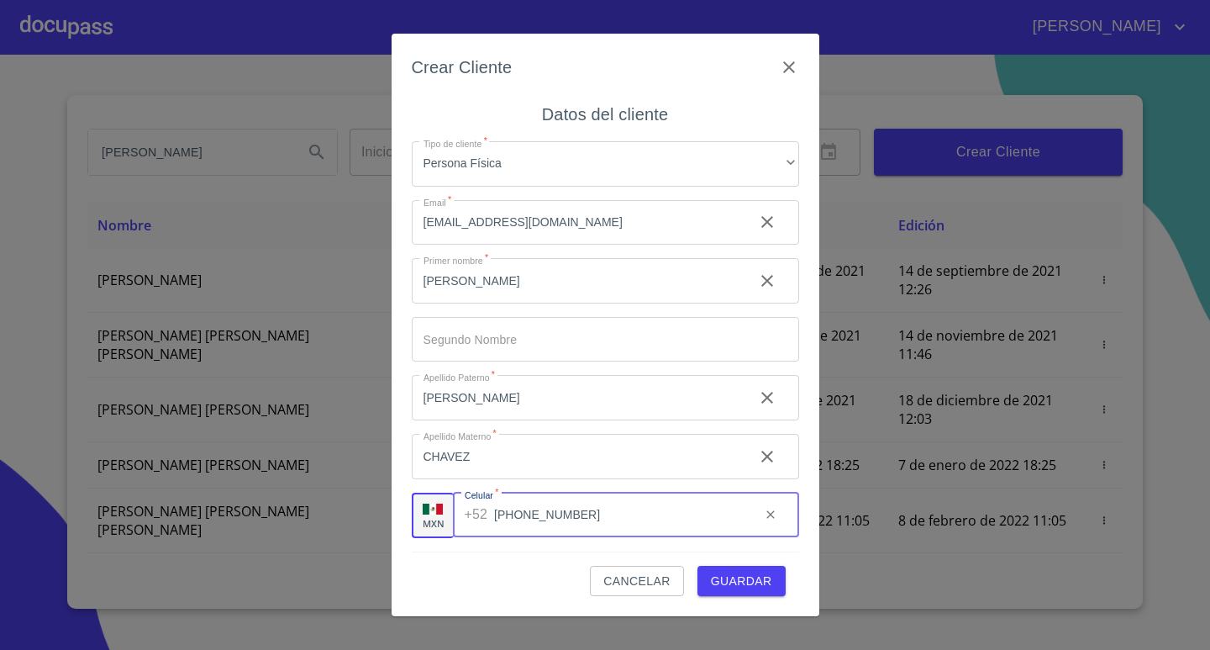
type input "[PHONE_NUMBER]"
click at [764, 572] on span "Guardar" at bounding box center [741, 581] width 61 height 21
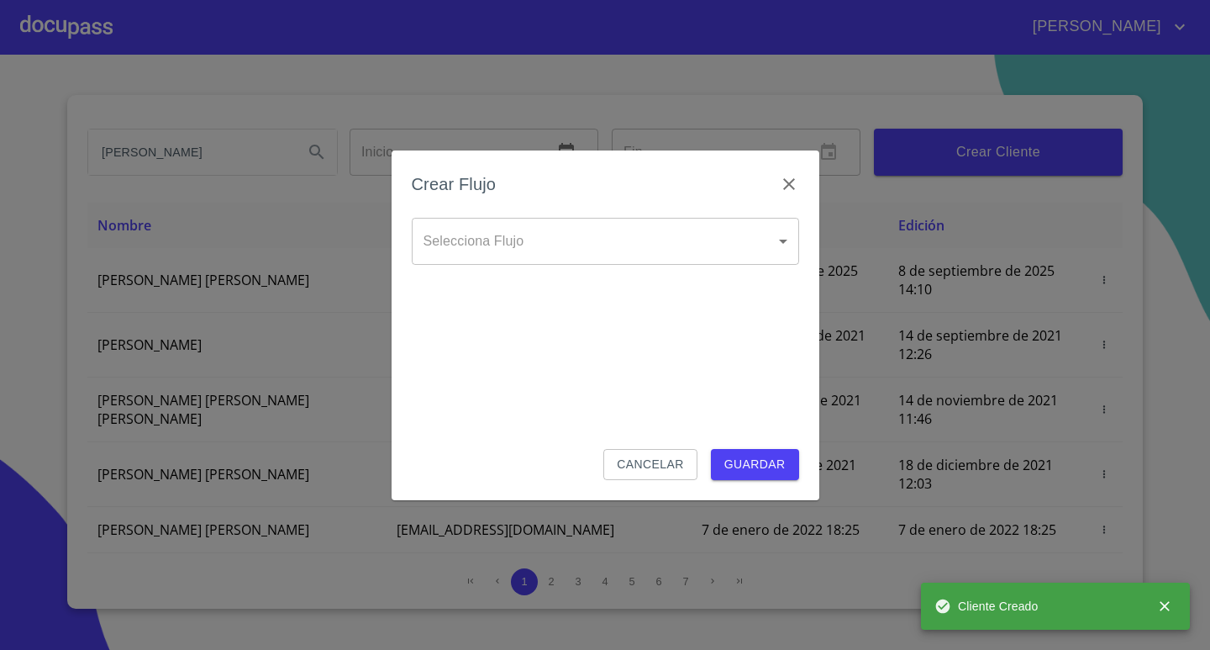
click at [563, 224] on body "[PERSON_NAME] ​ Fin ​ Crear Cliente Nombre Correo electrónico Registro Edición …" at bounding box center [605, 325] width 1210 height 650
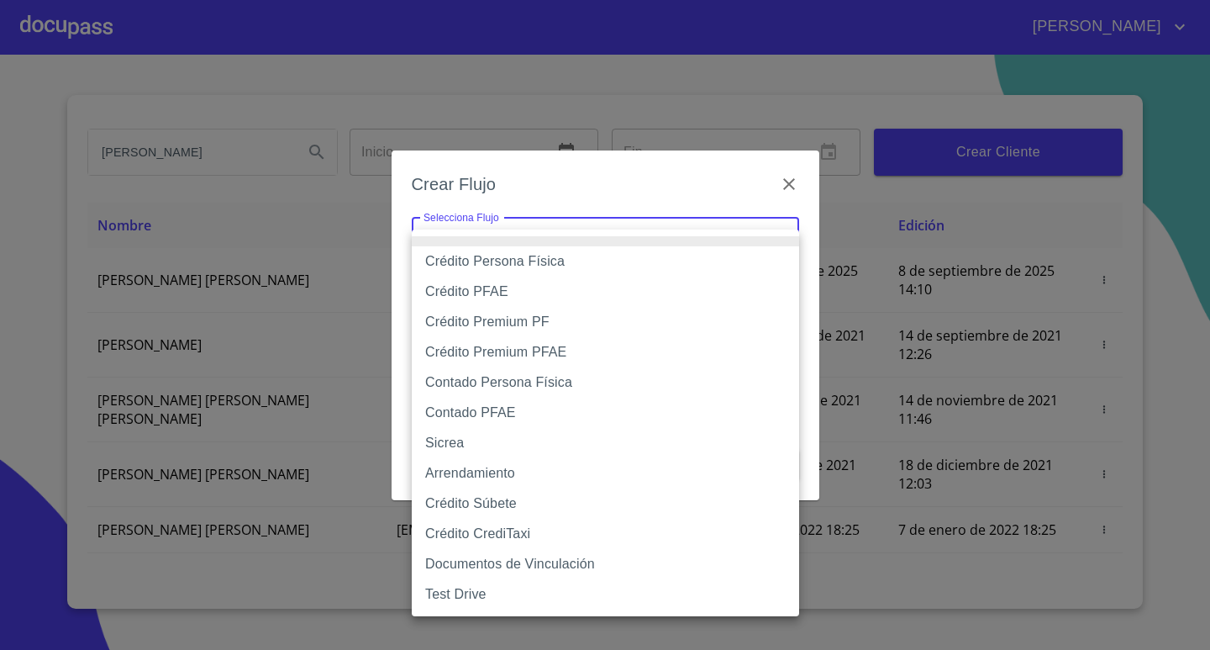
click at [514, 382] on li "Contado Persona Física" at bounding box center [605, 382] width 387 height 30
type input "60bf975b0d9865ccc2471536"
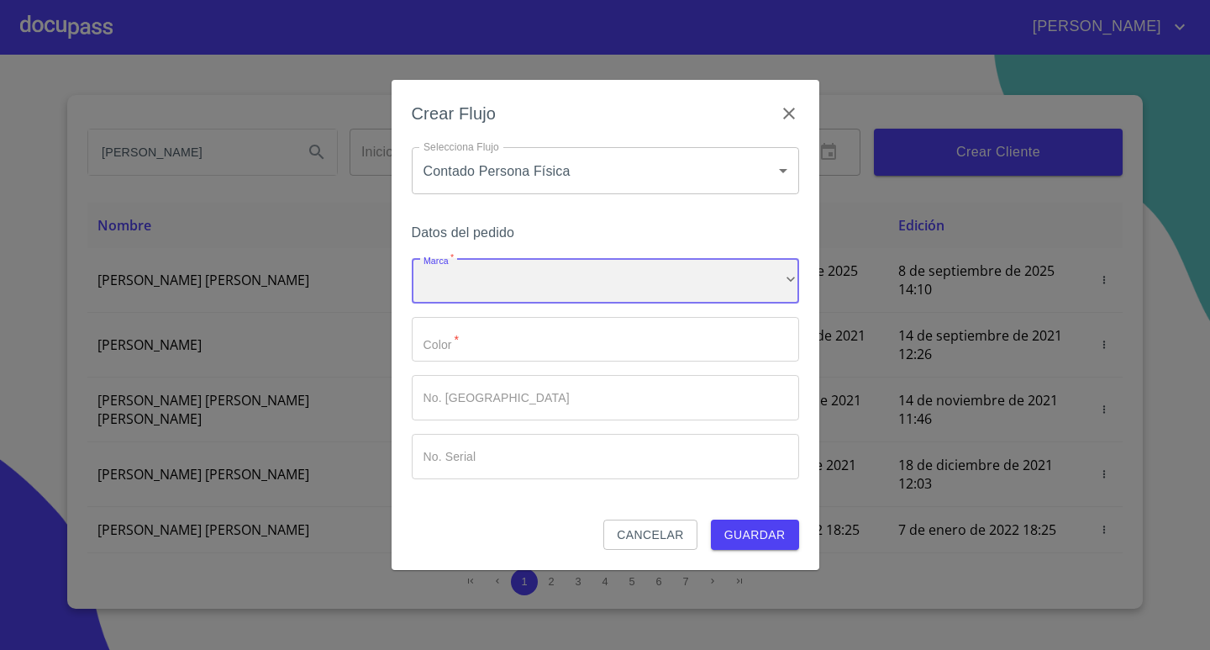
click at [499, 301] on div "​" at bounding box center [605, 280] width 387 height 45
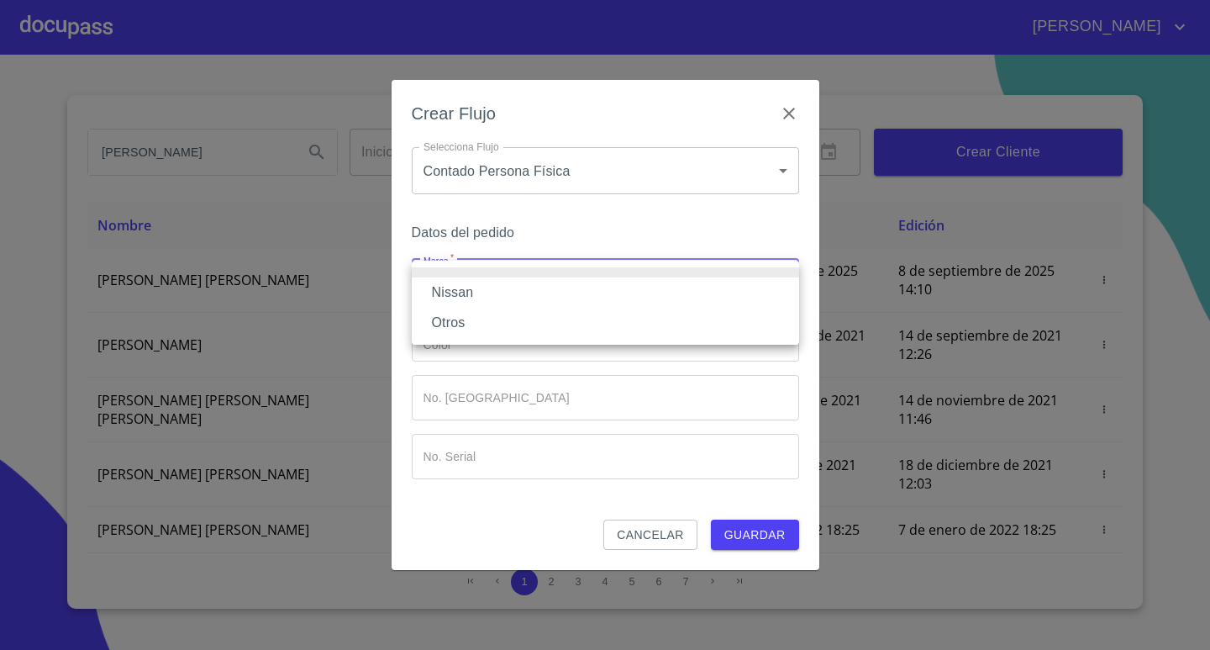
click at [499, 301] on li "Nissan" at bounding box center [605, 292] width 387 height 30
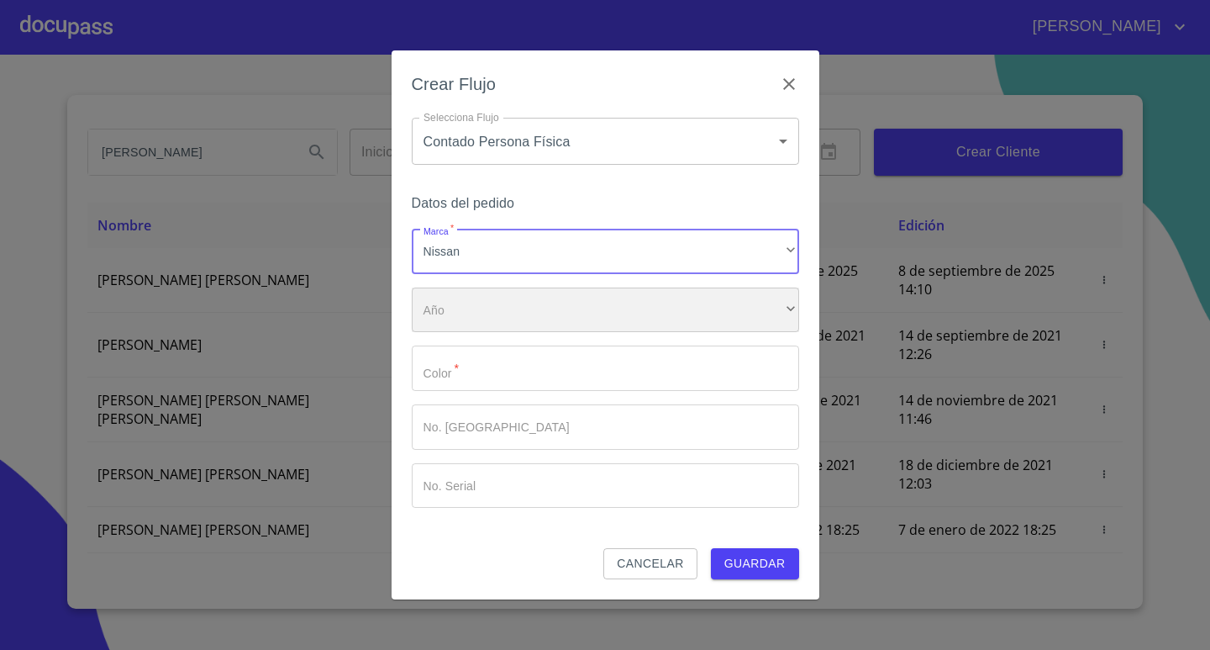
click at [484, 311] on div "​" at bounding box center [605, 309] width 387 height 45
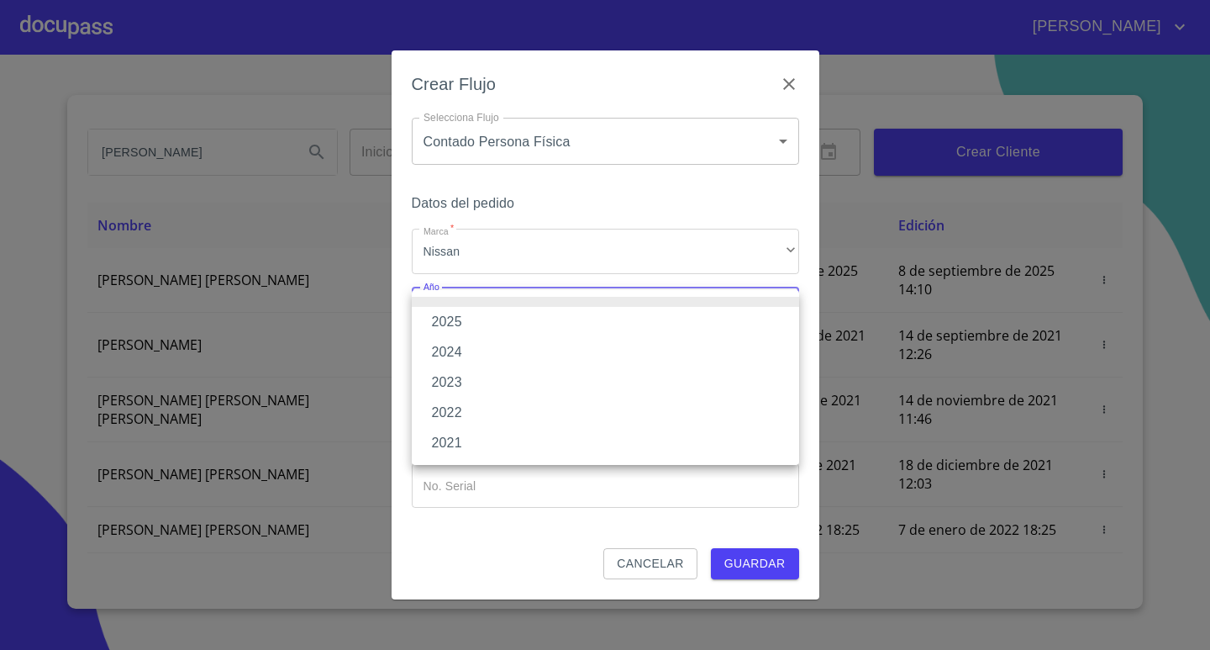
click at [455, 321] on li "2025" at bounding box center [605, 322] width 387 height 30
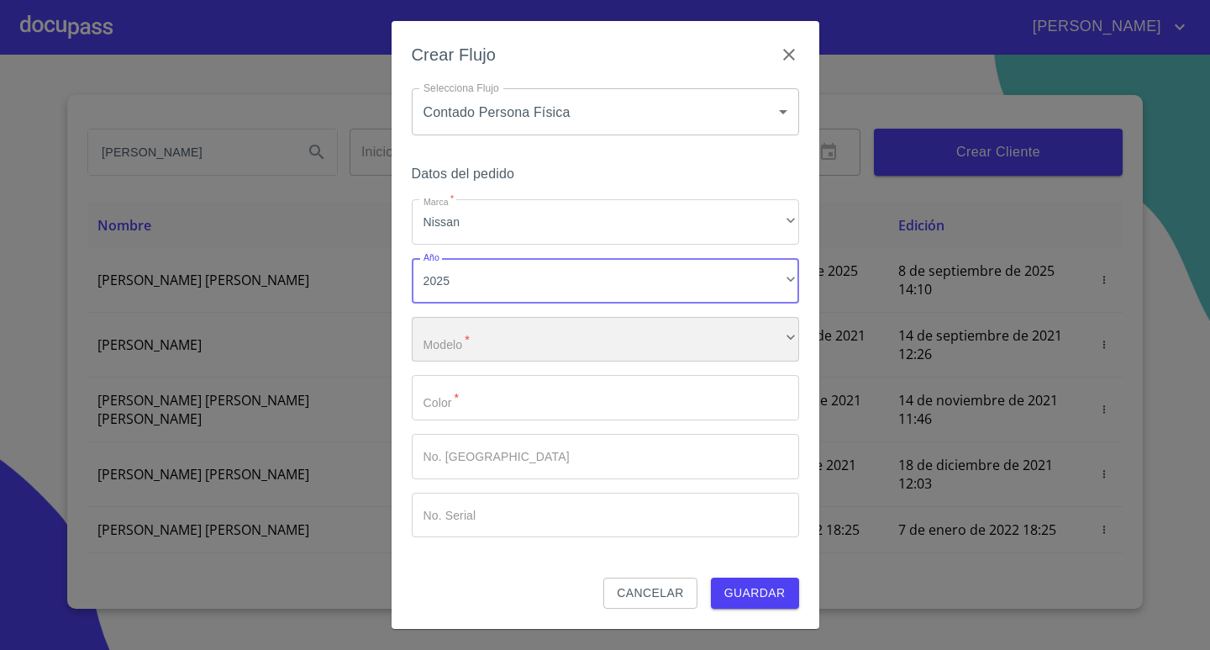
click at [497, 345] on div "​" at bounding box center [605, 339] width 387 height 45
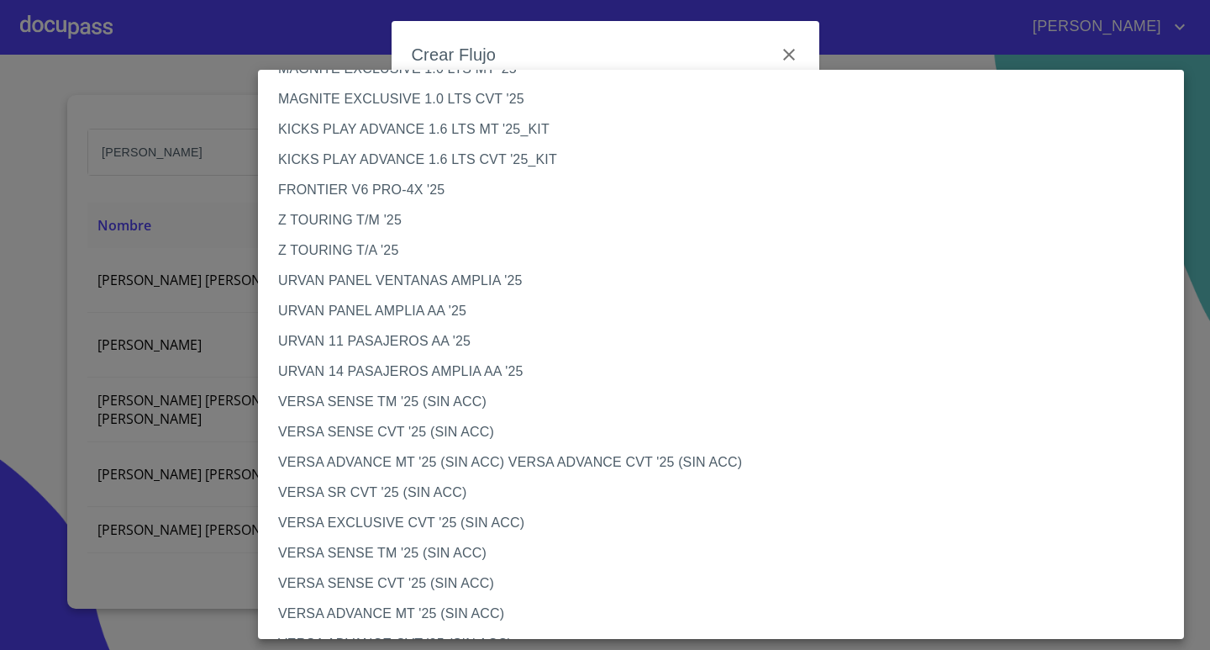
scroll to position [336, 0]
click at [389, 551] on li "VERSA SENSE TM '25 (SIN ACC)" at bounding box center [727, 552] width 939 height 30
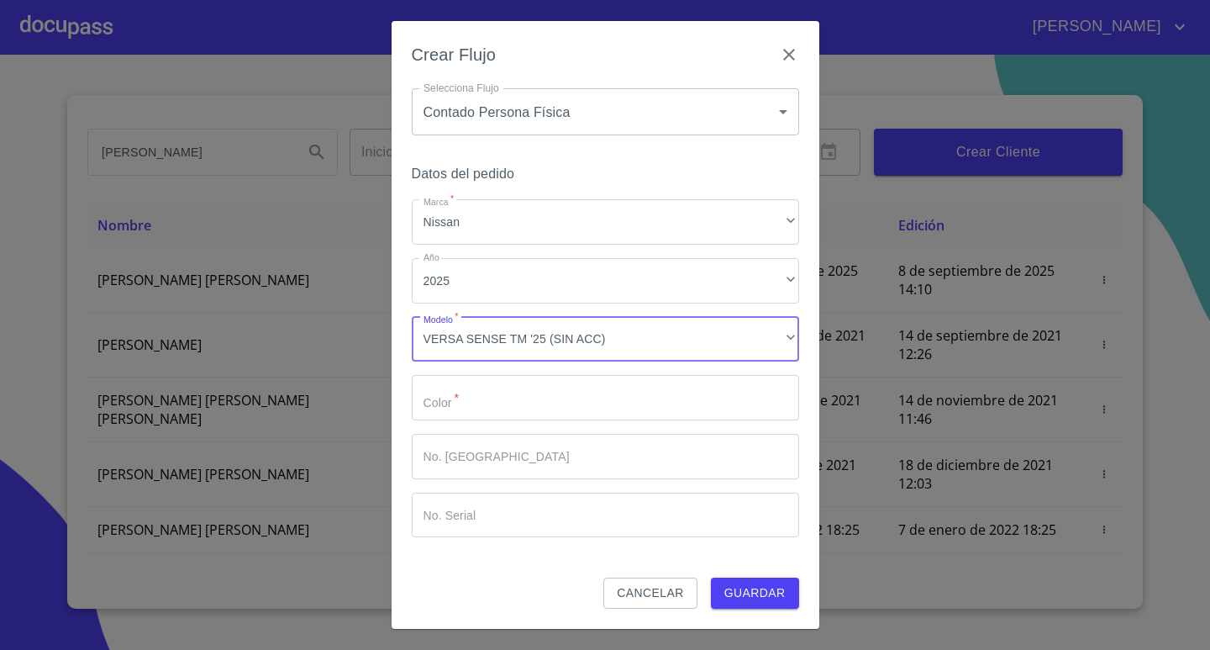
click at [438, 413] on input "Marca   *" at bounding box center [605, 397] width 387 height 45
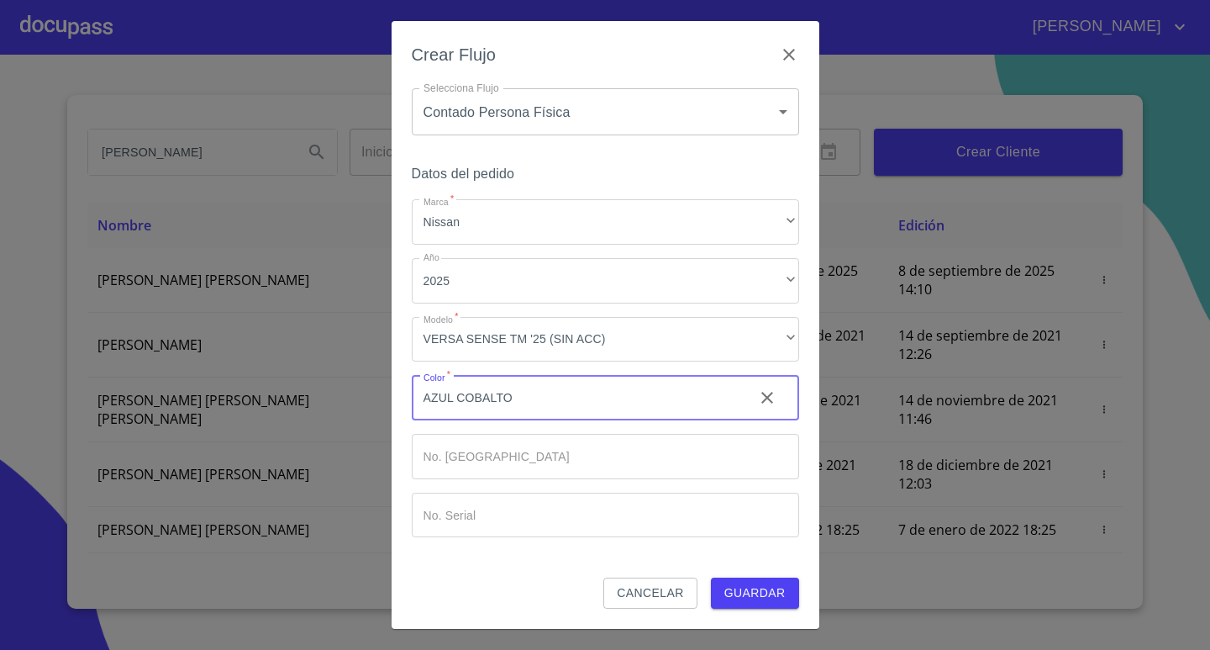
type input "AZUL COBALTO"
click at [568, 450] on input "Marca   *" at bounding box center [605, 456] width 387 height 45
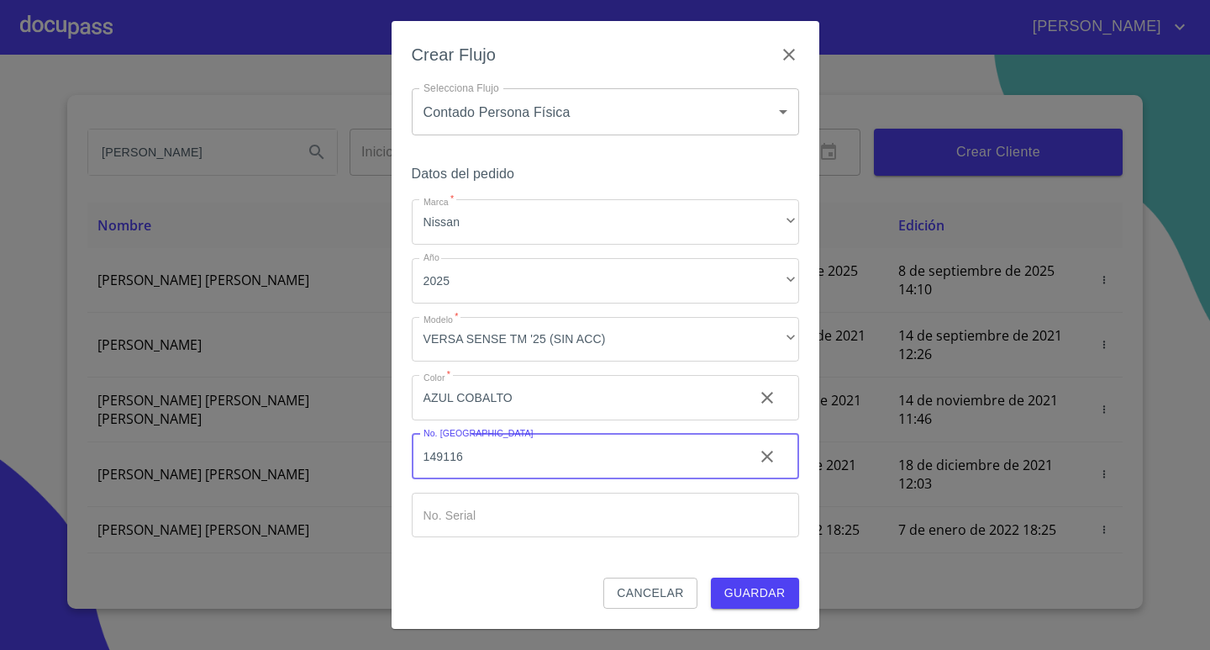
type input "149116"
click at [483, 515] on input "Marca   *" at bounding box center [605, 514] width 387 height 45
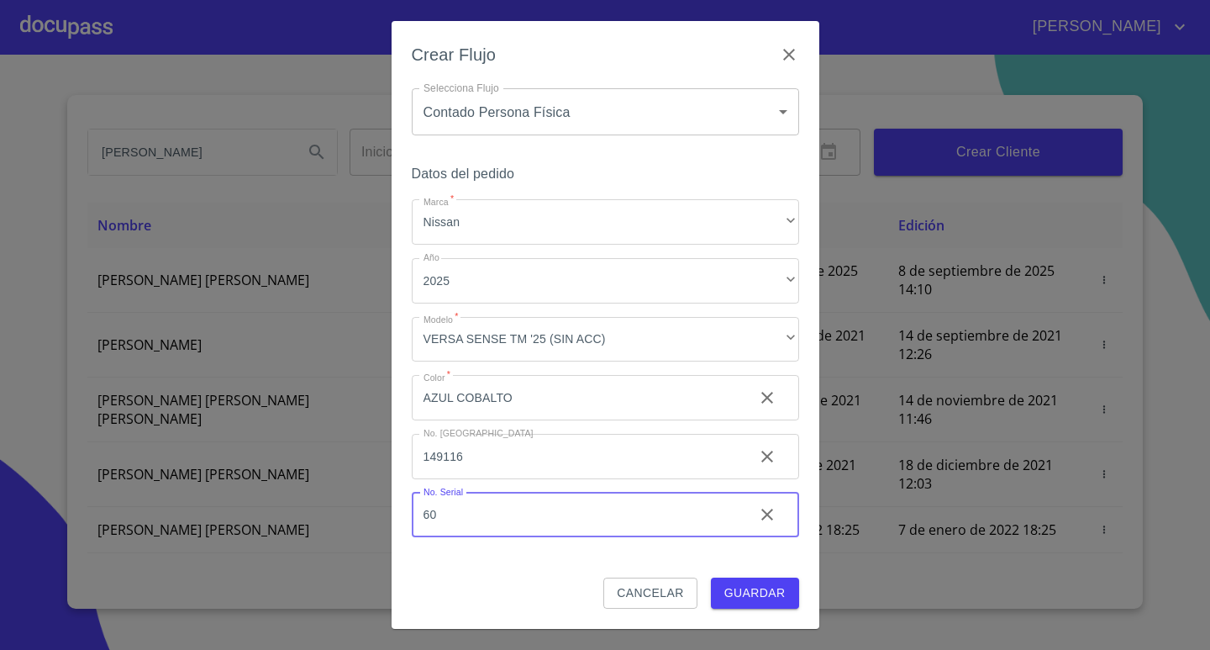
click at [509, 517] on input "60" at bounding box center [576, 514] width 329 height 45
type input "6"
click at [521, 523] on input "Marca   *" at bounding box center [605, 514] width 387 height 45
click at [522, 522] on input "Marca   *" at bounding box center [605, 514] width 387 height 45
click at [523, 522] on input "Marca   *" at bounding box center [605, 514] width 387 height 45
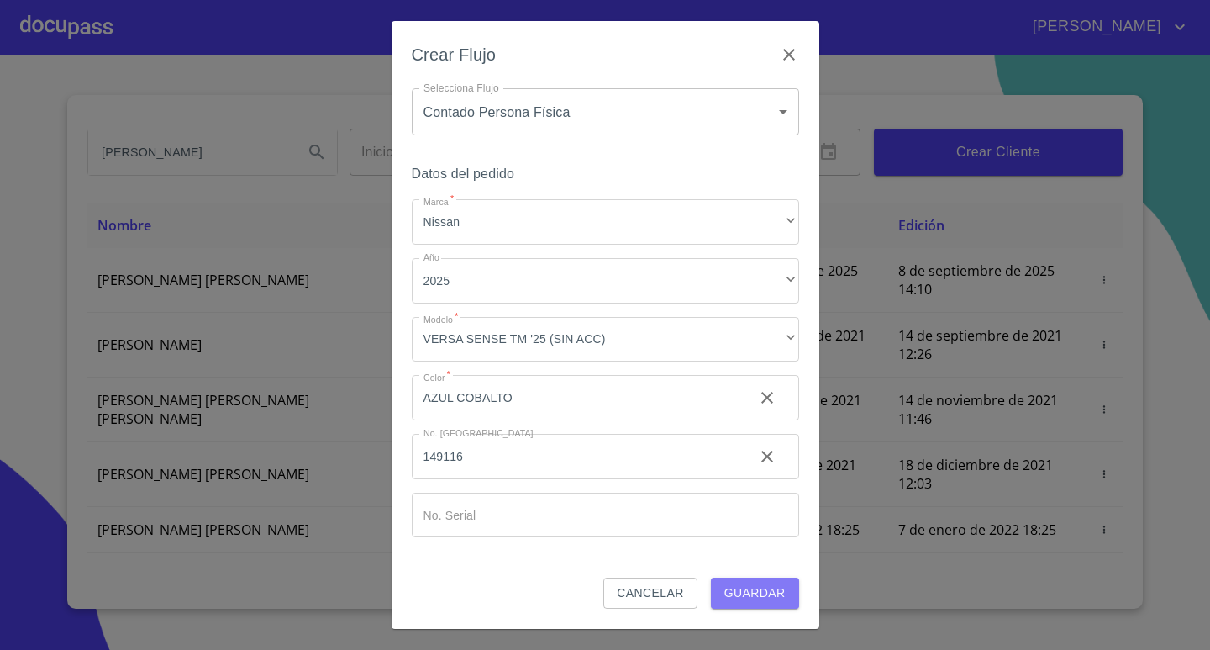
click at [768, 596] on span "Guardar" at bounding box center [754, 592] width 61 height 21
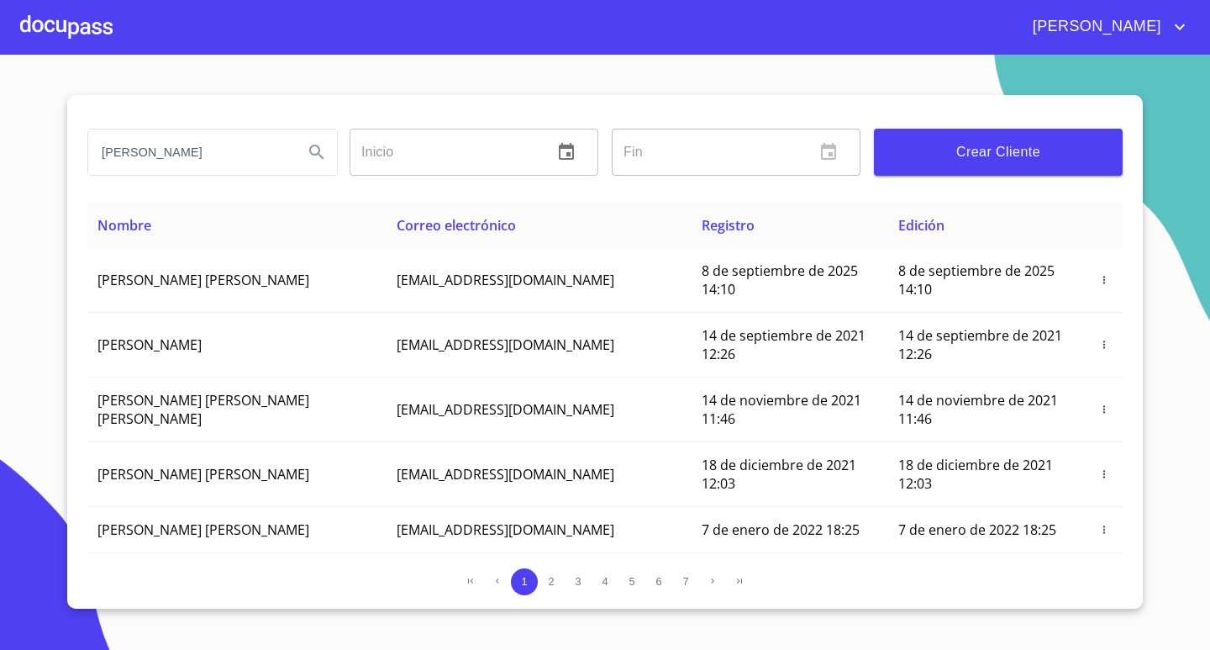
click at [95, 34] on div at bounding box center [66, 27] width 92 height 54
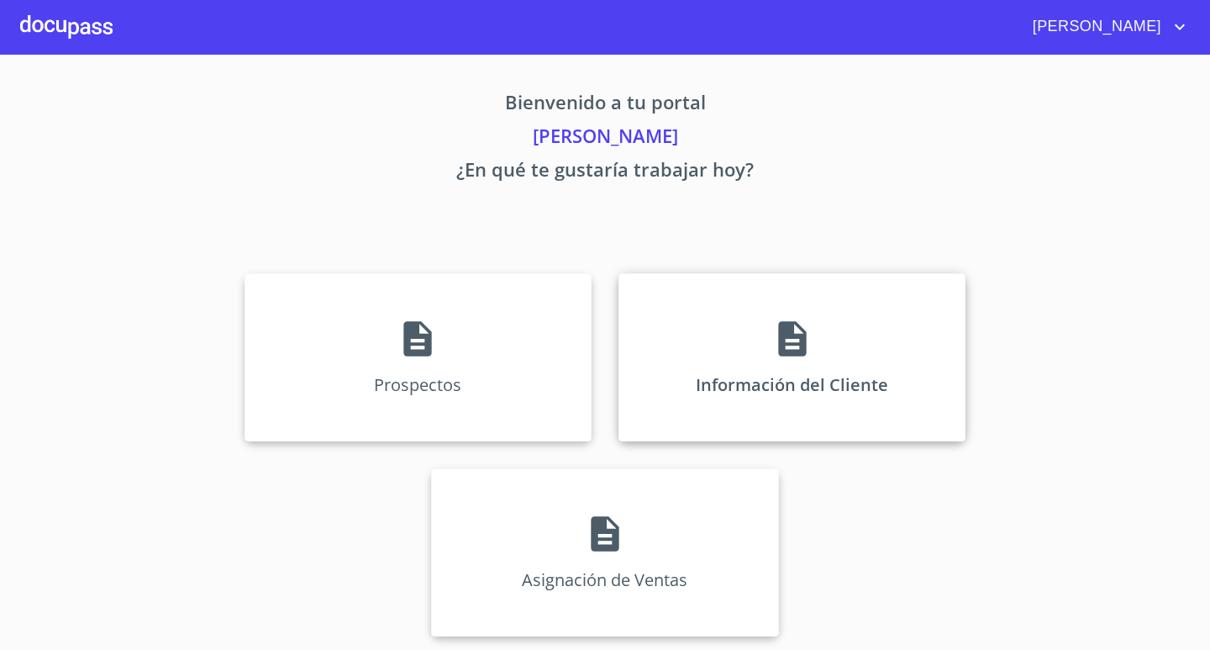
click at [773, 315] on div "Información del Cliente" at bounding box center [791, 357] width 347 height 168
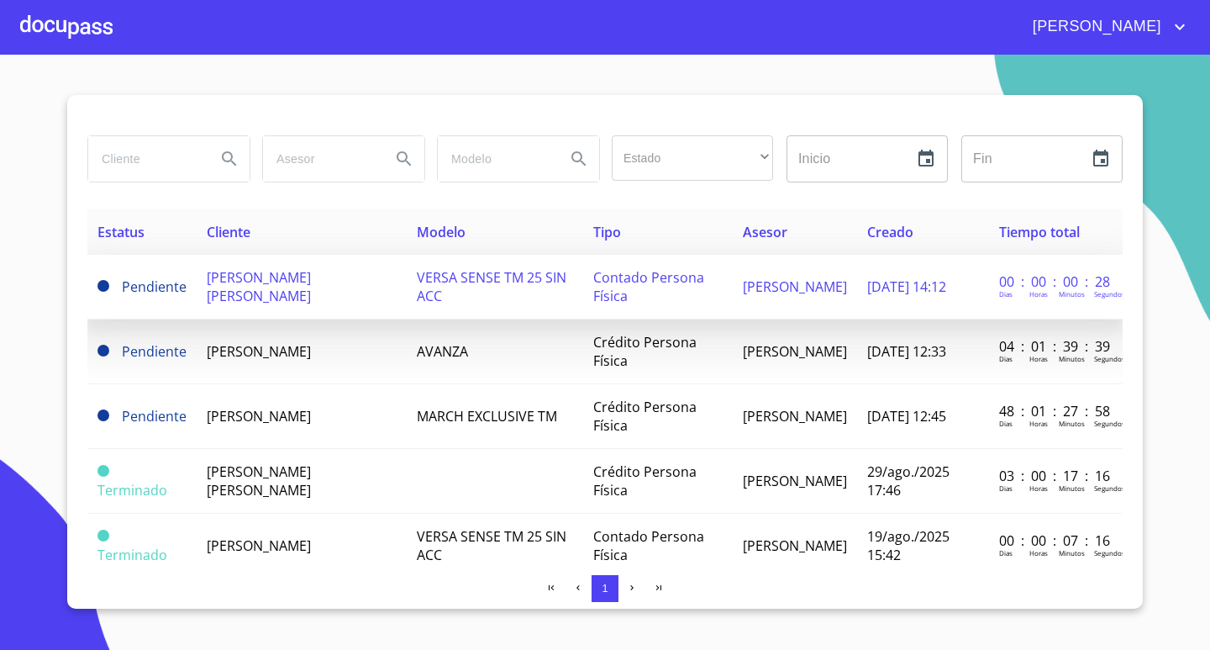
click at [154, 276] on td "Pendiente" at bounding box center [141, 287] width 109 height 65
